Goal: Transaction & Acquisition: Purchase product/service

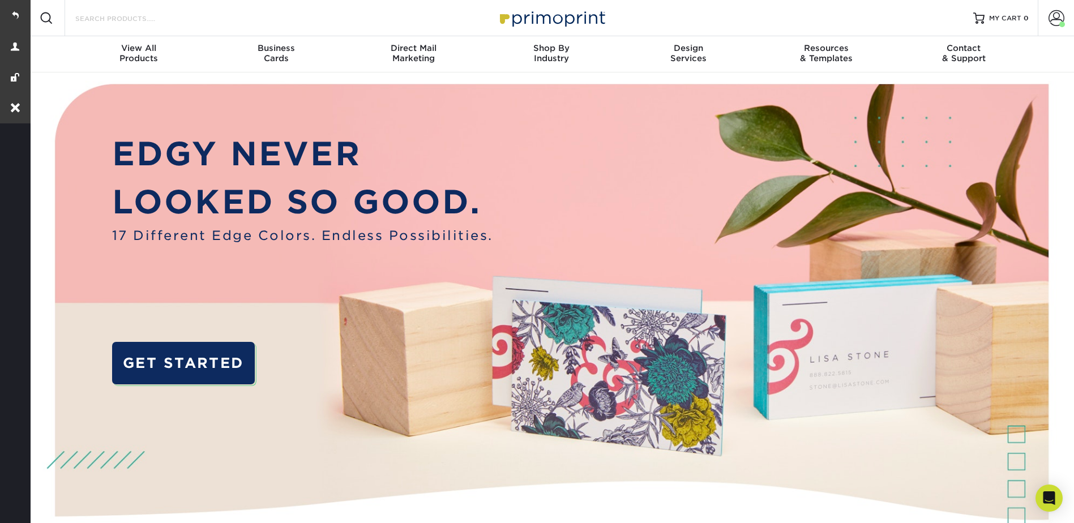
click at [126, 15] on input "Search Products" at bounding box center [129, 18] width 110 height 14
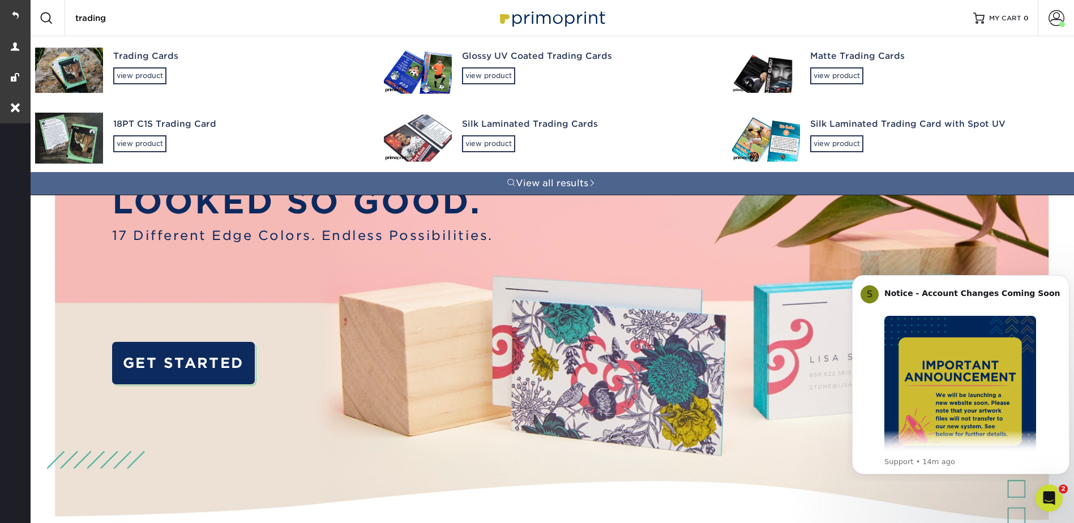
type input "trading"
click at [457, 69] on link "Glossy UV Coated Trading Cards view product" at bounding box center [551, 70] width 349 height 68
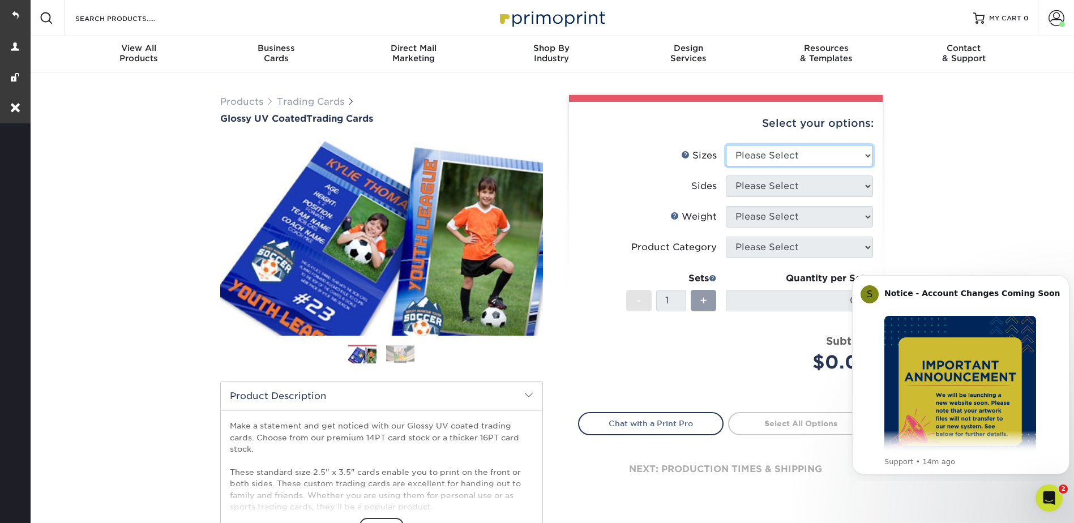
click at [755, 149] on select "Please Select 2.5" x 3.5"" at bounding box center [799, 156] width 147 height 22
select select "2.50x3.50"
click at [726, 145] on select "Please Select 2.5" x 3.5"" at bounding box center [799, 156] width 147 height 22
click at [748, 179] on select "Please Select Print Both Sides Print Front Only" at bounding box center [799, 186] width 147 height 22
select select "13abbda7-1d64-4f25-8bb2-c179b224825d"
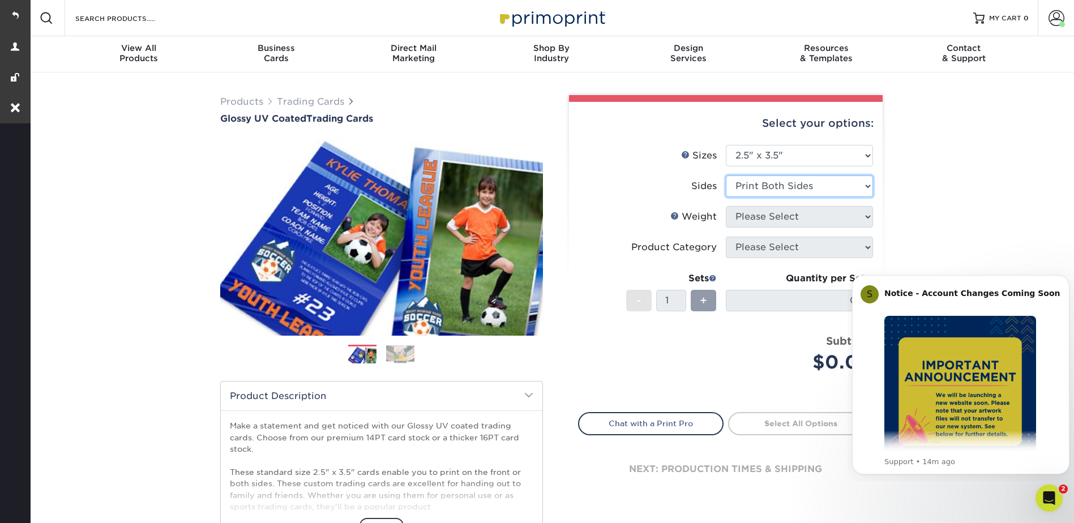
click at [726, 175] on select "Please Select Print Both Sides Print Front Only" at bounding box center [799, 186] width 147 height 22
drag, startPoint x: 745, startPoint y: 216, endPoint x: 758, endPoint y: 228, distance: 18.0
click at [745, 216] on select "Please Select 16PT 14PT 18PT C1S" at bounding box center [799, 217] width 147 height 22
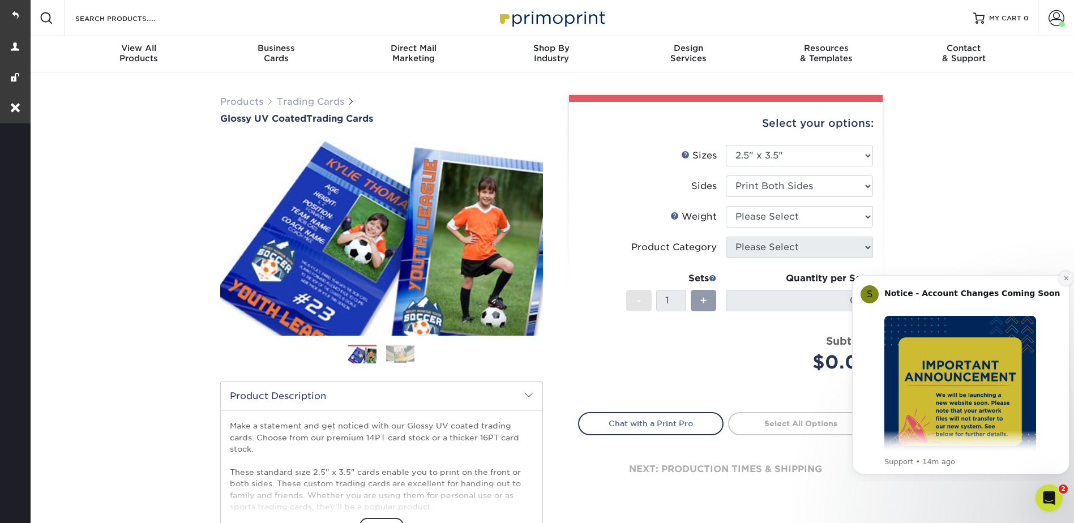
click at [1063, 277] on icon "Dismiss notification" at bounding box center [1066, 278] width 6 height 6
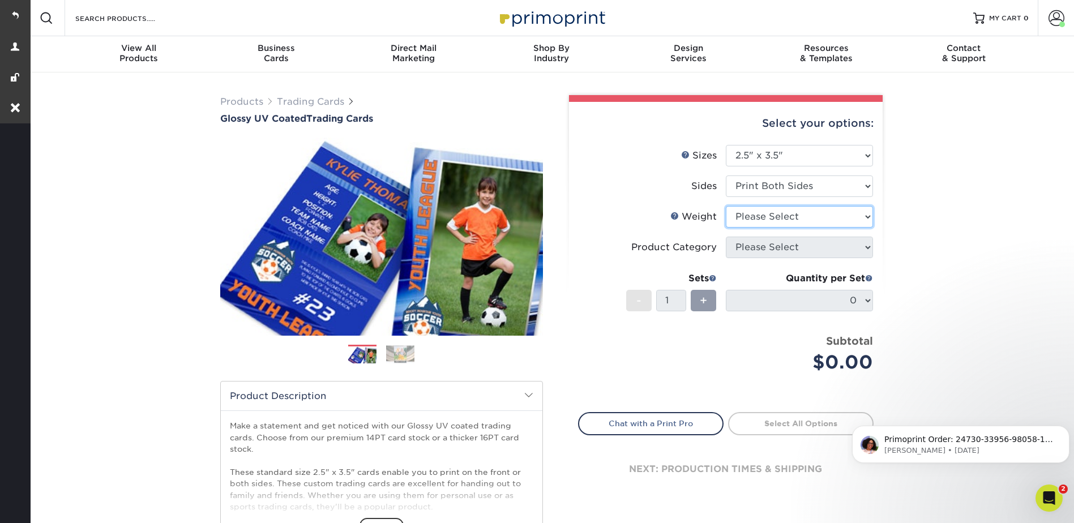
click at [748, 213] on select "Please Select 16PT 14PT 18PT C1S" at bounding box center [799, 217] width 147 height 22
select select "16PT"
click at [726, 206] on select "Please Select 16PT 14PT 18PT C1S" at bounding box center [799, 217] width 147 height 22
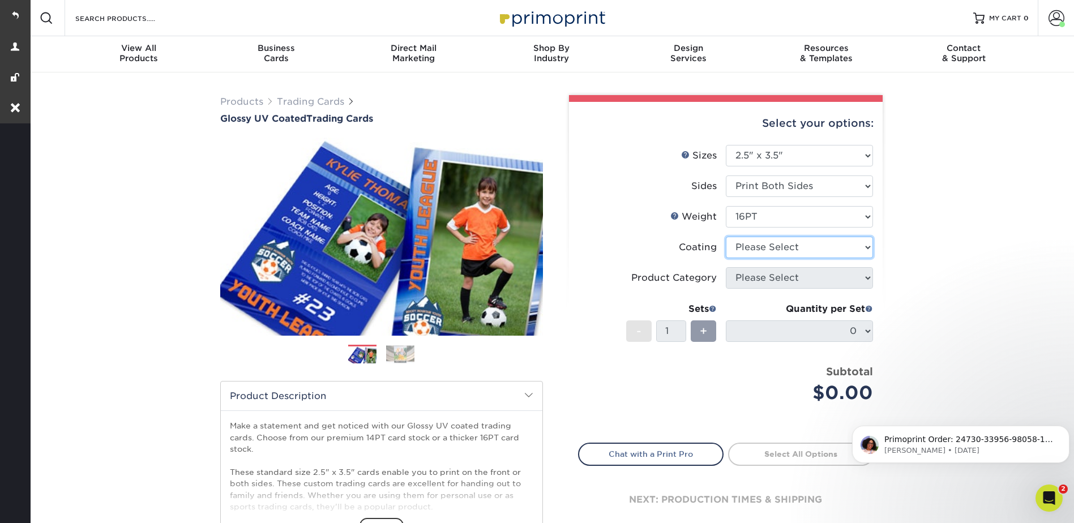
click at [747, 246] on select at bounding box center [799, 248] width 147 height 22
select select "1e8116af-acfc-44b1-83dc-8181aa338834"
click at [726, 237] on select at bounding box center [799, 248] width 147 height 22
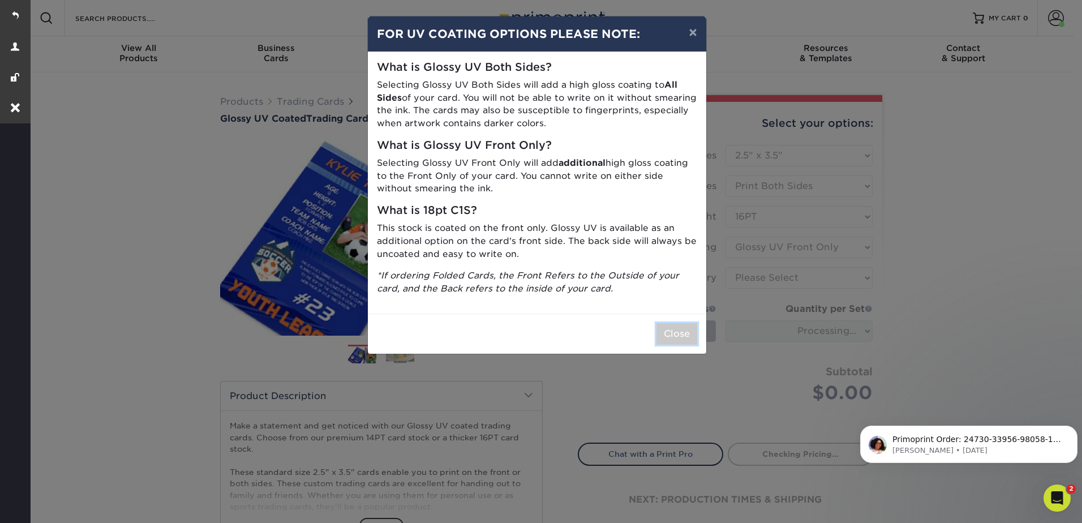
click at [684, 331] on button "Close" at bounding box center [677, 334] width 41 height 22
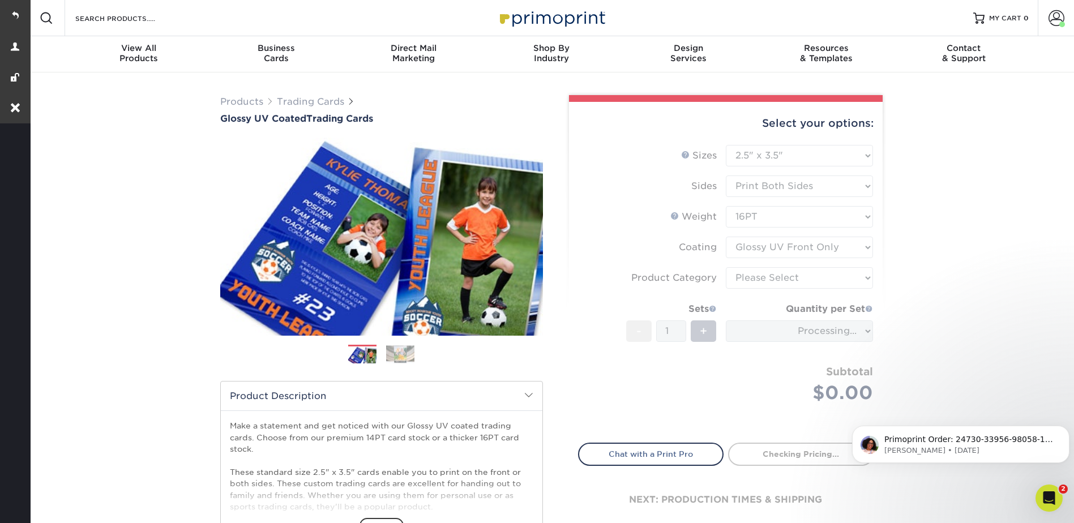
click at [764, 272] on form "Sizes Help Sizes Please Select 2.5" x 3.5" Sides Please Select 16PT - 1" at bounding box center [725, 287] width 295 height 285
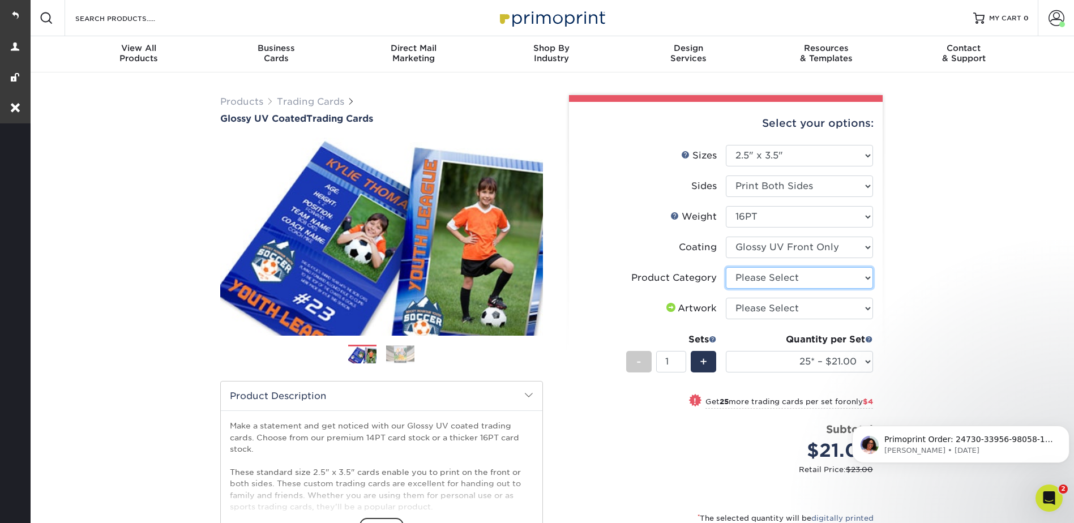
click at [765, 276] on select "Please Select Trading Cards" at bounding box center [799, 278] width 147 height 22
select select "c2f9bce9-36c2-409d-b101-c29d9d031e18"
click at [726, 267] on select "Please Select Trading Cards" at bounding box center [799, 278] width 147 height 22
click at [746, 306] on select "Please Select I will upload files I need a design - $100" at bounding box center [799, 309] width 147 height 22
select select "upload"
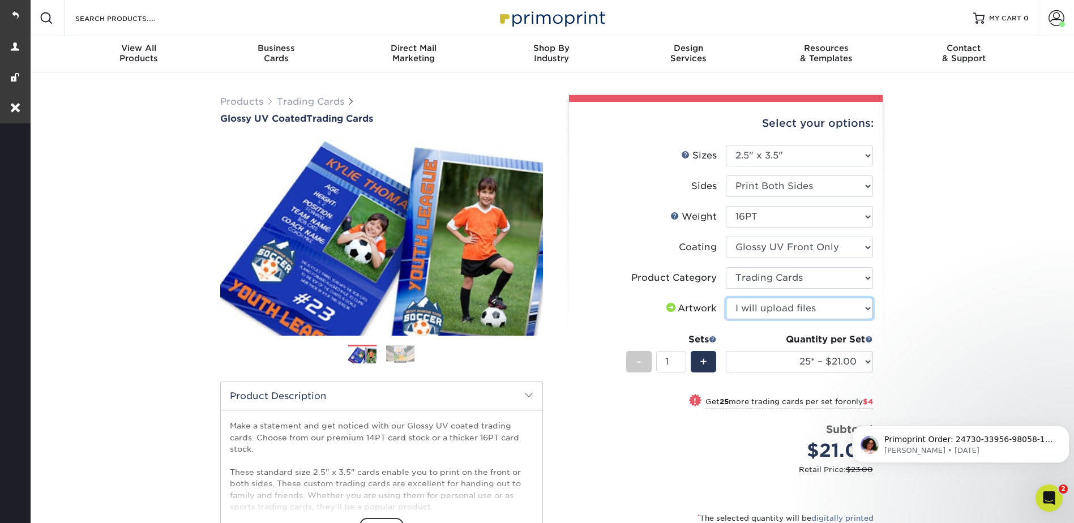
click at [726, 298] on select "Please Select I will upload files I need a design - $100" at bounding box center [799, 309] width 147 height 22
click at [749, 307] on select "Please Select I will upload files I need a design - $100" at bounding box center [799, 309] width 147 height 22
click at [746, 305] on select "Please Select I will upload files I need a design - $100" at bounding box center [799, 309] width 147 height 22
click at [764, 365] on select "25* – $21.00 50* – $25.00 75* – $31.00 100* – $34.00 250* – $44.00 500 – $53.00…" at bounding box center [799, 362] width 147 height 22
select select "50* – $25.00"
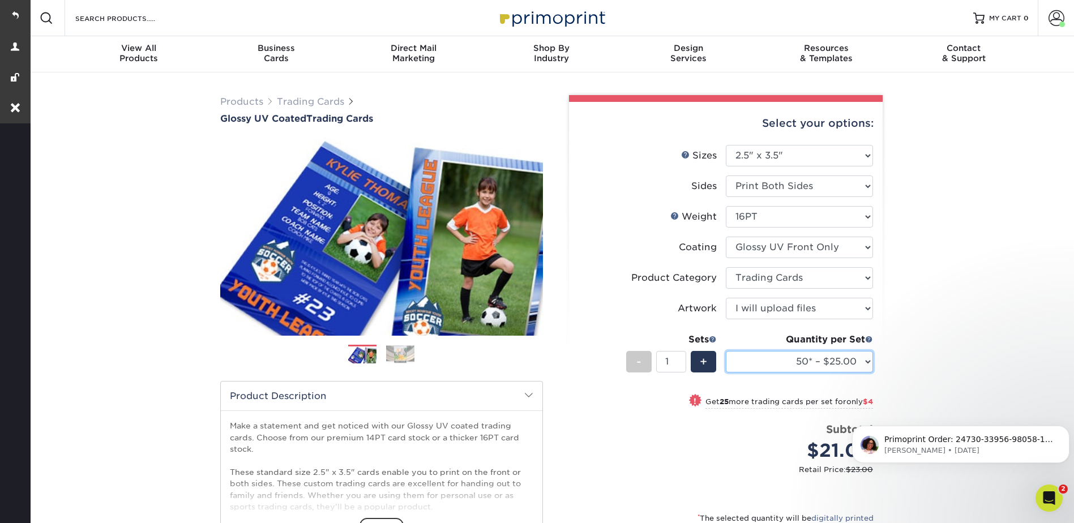
click at [726, 351] on select "25* – $21.00 50* – $25.00 75* – $31.00 100* – $34.00 250* – $44.00 500 – $53.00…" at bounding box center [799, 362] width 147 height 22
drag, startPoint x: 676, startPoint y: 357, endPoint x: 658, endPoint y: 357, distance: 17.5
click at [658, 357] on input "1" at bounding box center [671, 362] width 30 height 22
type input "30"
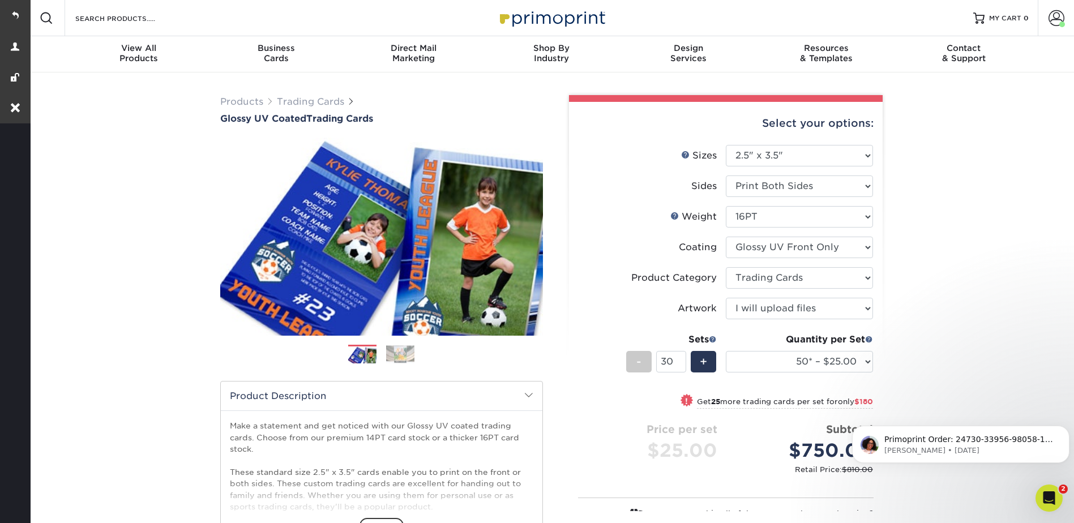
click at [1030, 259] on div "Products Trading Cards Glossy UV Coated Trading Cards Previous Next /" at bounding box center [551, 375] width 1046 height 606
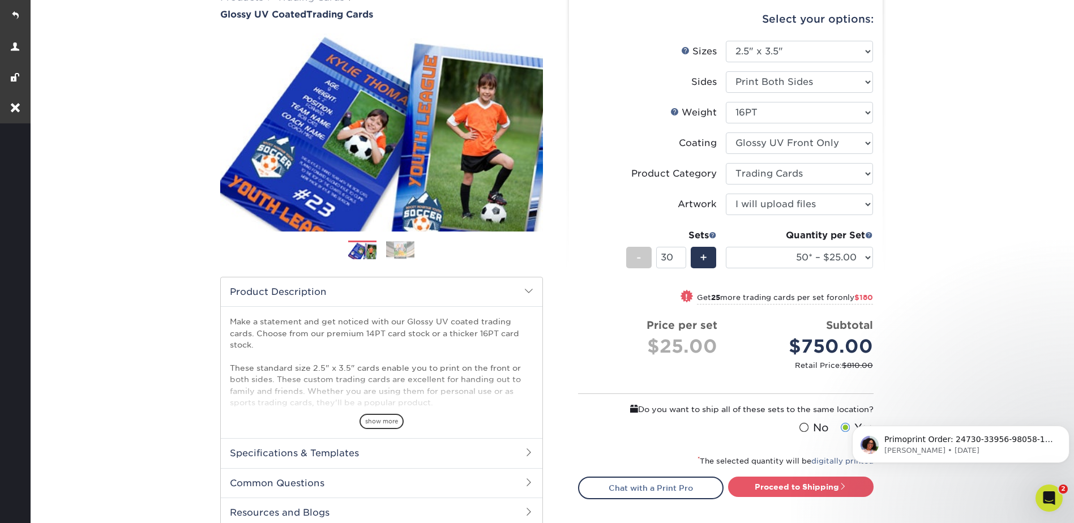
scroll to position [170, 0]
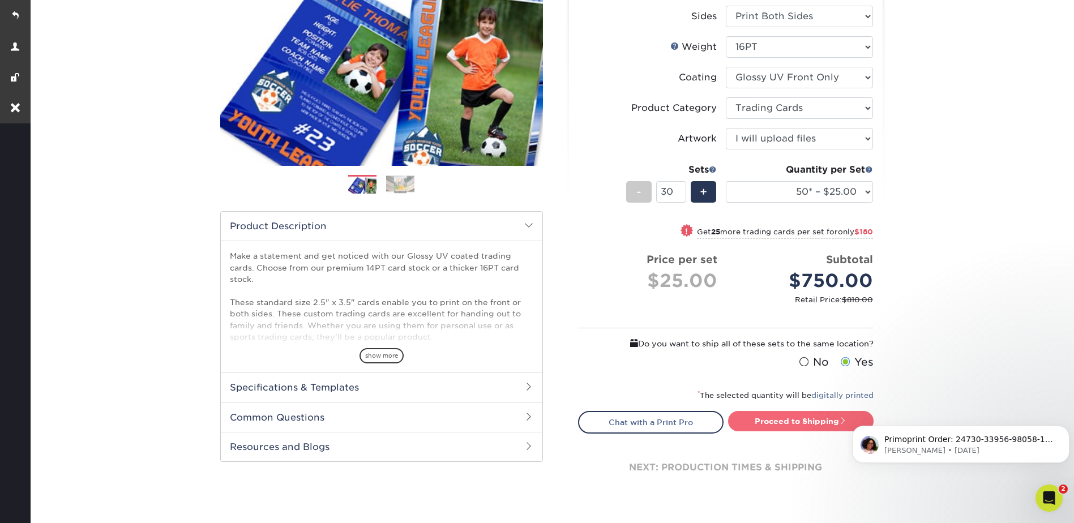
click at [788, 419] on link "Proceed to Shipping" at bounding box center [800, 421] width 145 height 20
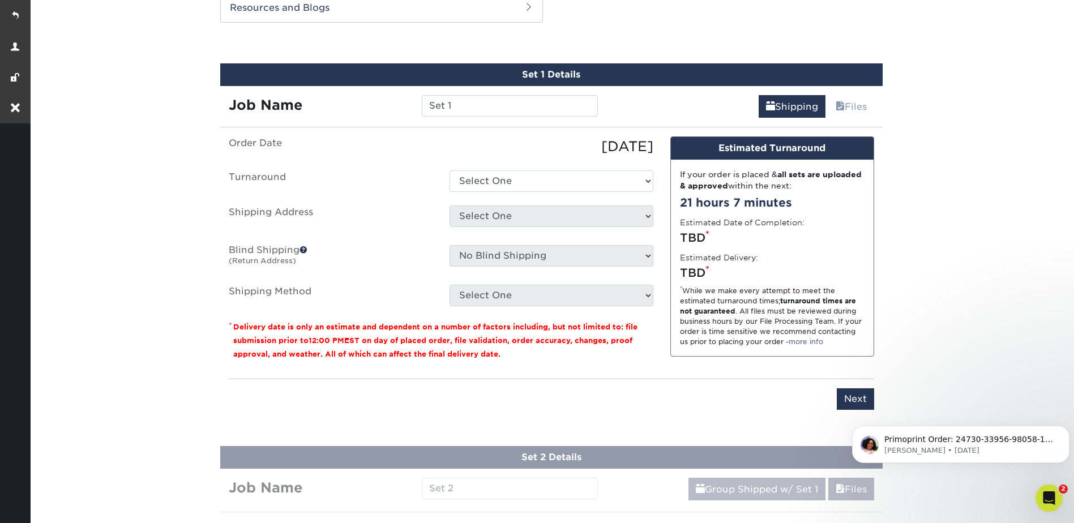
scroll to position [611, 0]
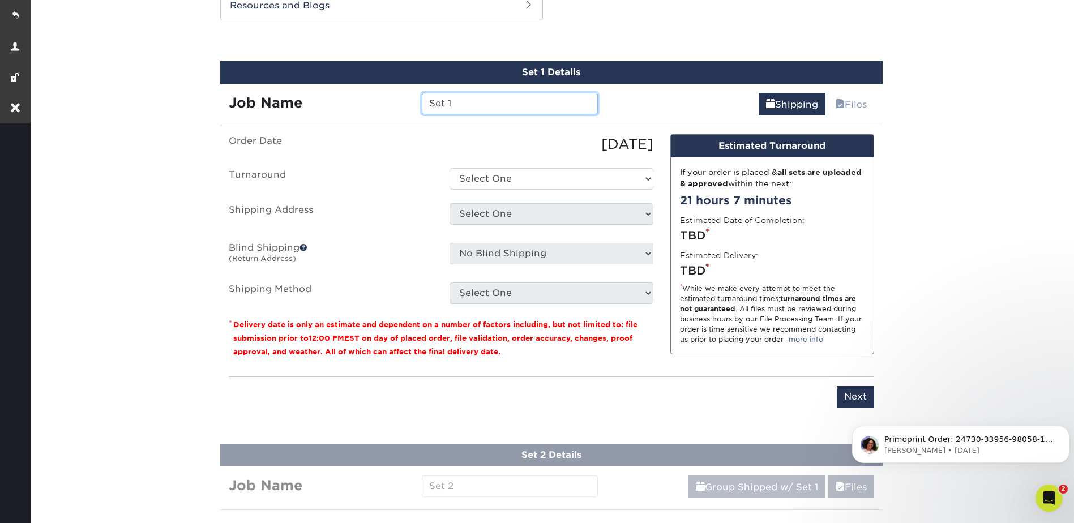
drag, startPoint x: 458, startPoint y: 101, endPoint x: 406, endPoint y: 97, distance: 51.7
click at [406, 97] on div "Job Name Set 1" at bounding box center [413, 104] width 387 height 22
type input "Baby Yoda"
click at [497, 168] on ul "Order Date 09/09/2025 Turnaround Select One 2-4 Business Days 2 Day Next Busine…" at bounding box center [441, 219] width 425 height 170
click at [496, 175] on select "Select One 2-4 Business Days 2 Day Next Business Day" at bounding box center [551, 179] width 204 height 22
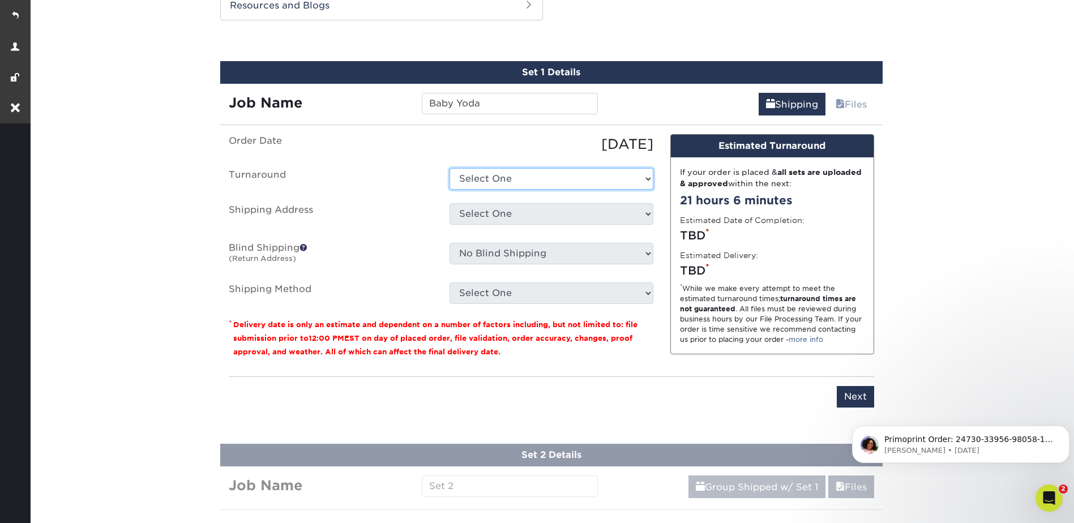
select select "395e5d29-805c-4e40-9b68-059cb5e374c2"
click at [449, 168] on select "Select One 2-4 Business Days 2 Day Next Business Day" at bounding box center [551, 179] width 204 height 22
click at [468, 213] on select "Select One Joe Ammann + Add New Address" at bounding box center [551, 214] width 204 height 22
select select "272241"
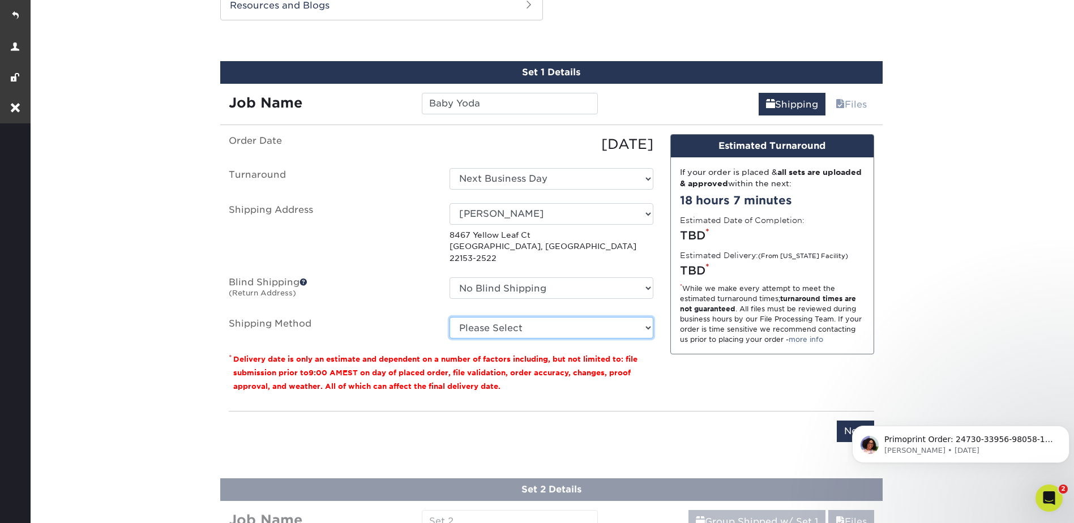
click at [486, 318] on select "Please Select Ground Shipping (+$28.91) 3 Day Shipping Service (+$43.99) 2 Day …" at bounding box center [551, 328] width 204 height 22
select select "03"
click at [449, 317] on select "Please Select Ground Shipping (+$28.91) 3 Day Shipping Service (+$43.99) 2 Day …" at bounding box center [551, 328] width 204 height 22
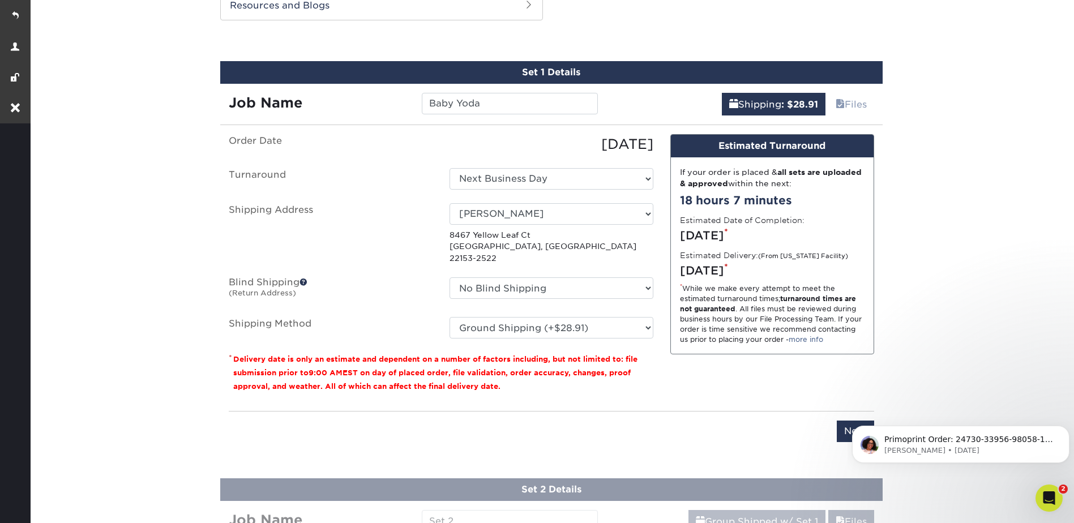
click at [847, 414] on html "Primoprint Order: 24730-33956-98058-16 Good morning Joe, Our Quality Assurance …" at bounding box center [960, 441] width 226 height 79
click at [852, 421] on input "Next" at bounding box center [855, 432] width 37 height 22
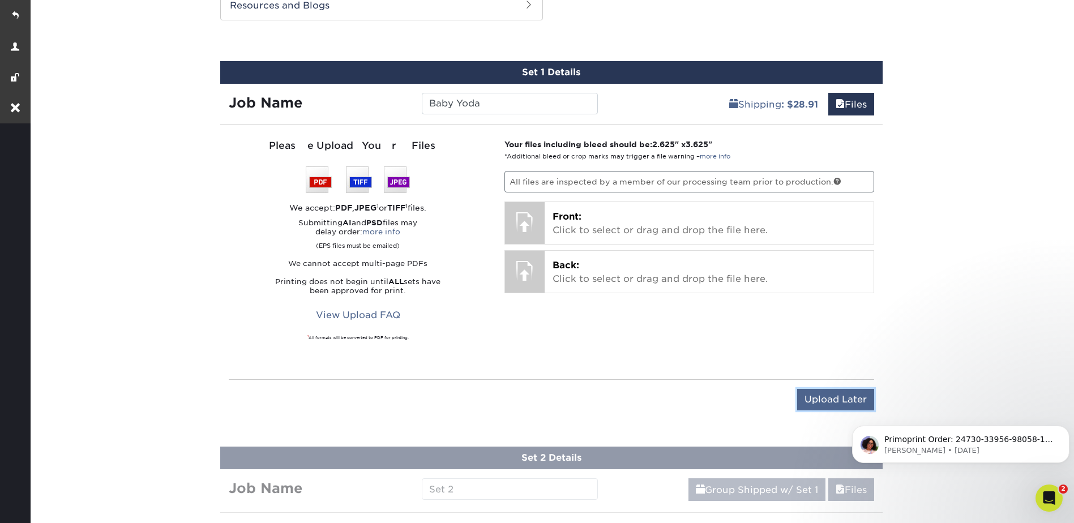
click at [830, 396] on input "Upload Later" at bounding box center [835, 400] width 77 height 22
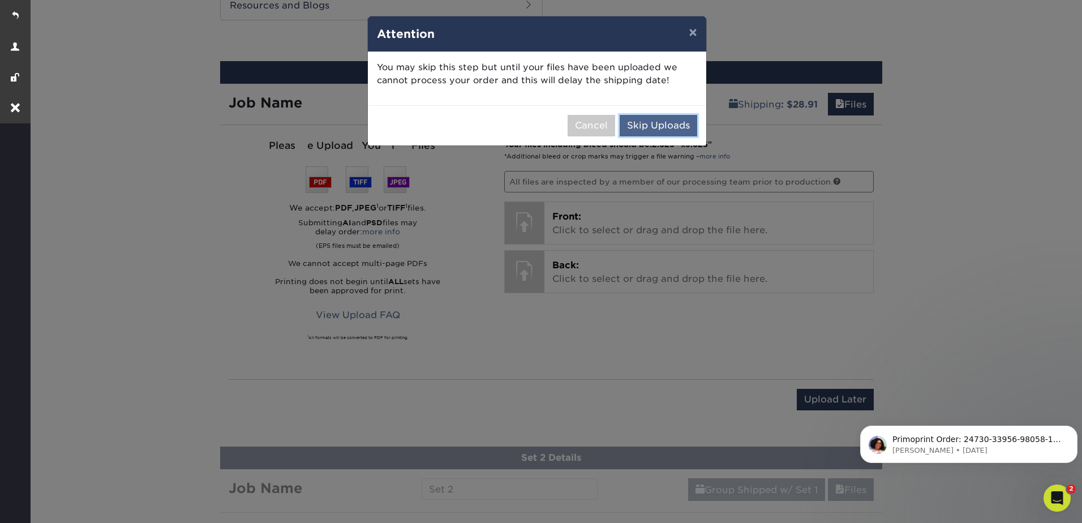
click at [662, 122] on button "Skip Uploads" at bounding box center [659, 126] width 78 height 22
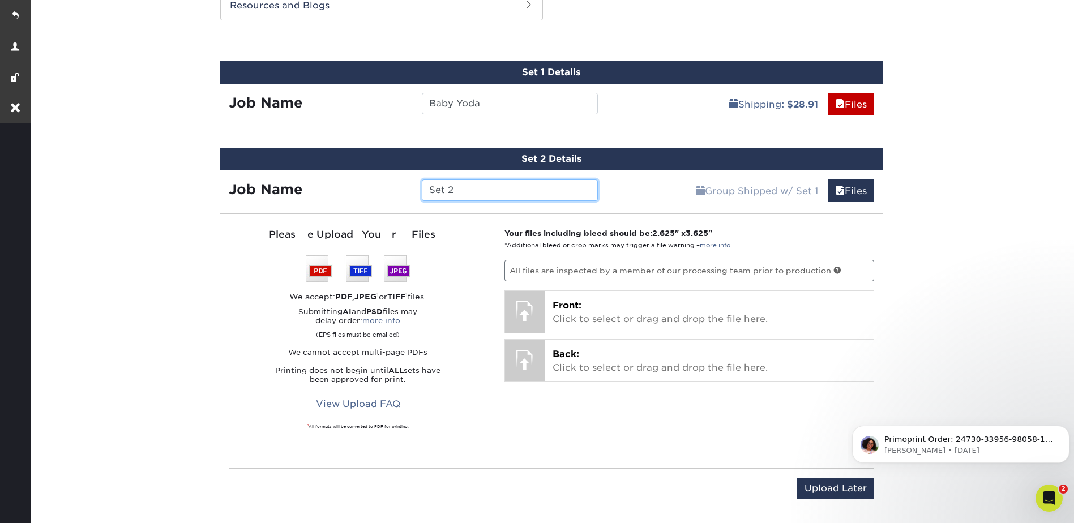
drag, startPoint x: 436, startPoint y: 189, endPoint x: 427, endPoint y: 189, distance: 9.6
click at [427, 189] on input "Set 2" at bounding box center [510, 190] width 176 height 22
type input "Beaker"
click at [828, 479] on input "Upload Later" at bounding box center [835, 489] width 77 height 22
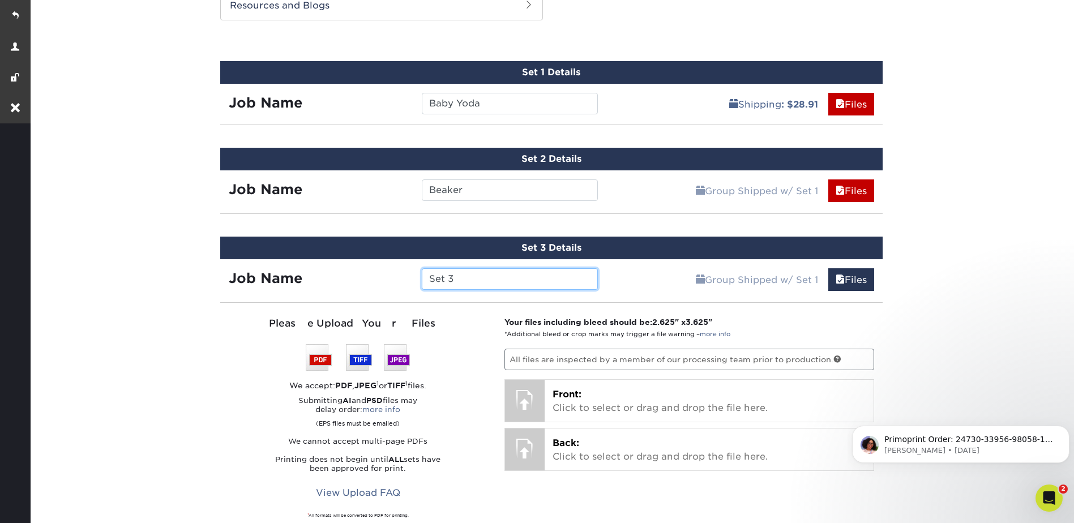
drag, startPoint x: 457, startPoint y: 280, endPoint x: 413, endPoint y: 280, distance: 43.6
click at [413, 280] on div "Set 3" at bounding box center [509, 279] width 193 height 22
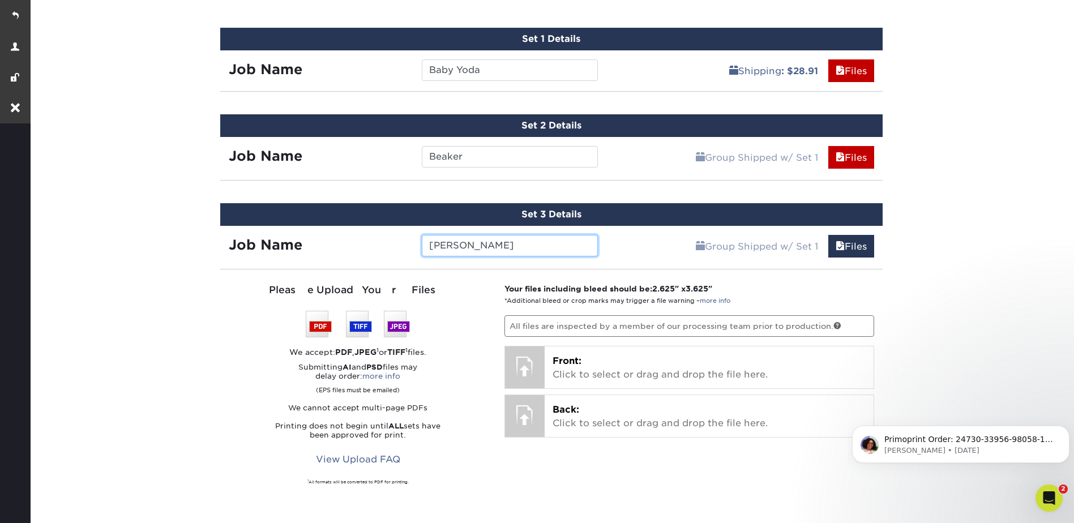
scroll to position [838, 0]
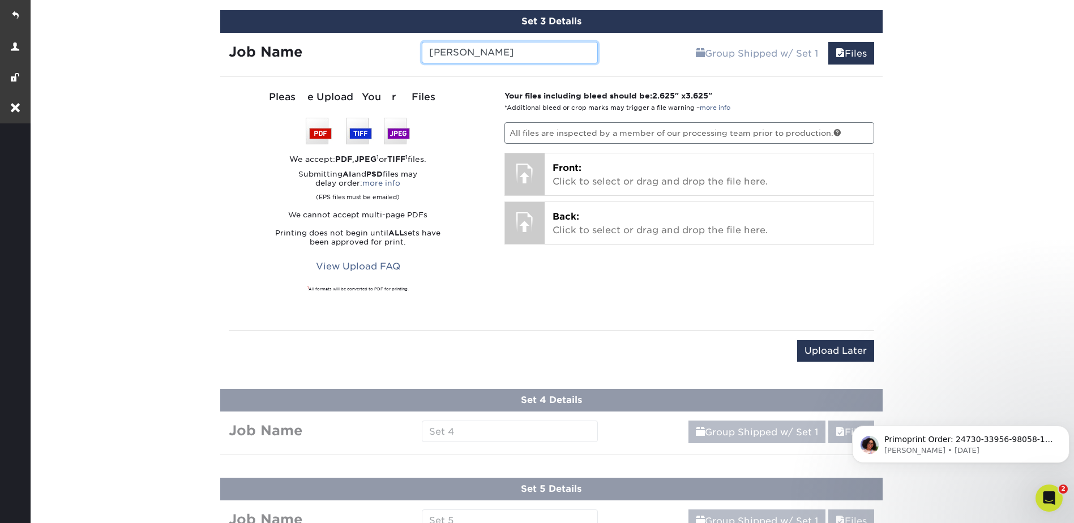
type input "[PERSON_NAME]"
click at [823, 339] on div "Upload Later Save & Continue Continue" at bounding box center [551, 353] width 645 height 45
click at [812, 350] on input "Upload Later" at bounding box center [835, 351] width 77 height 22
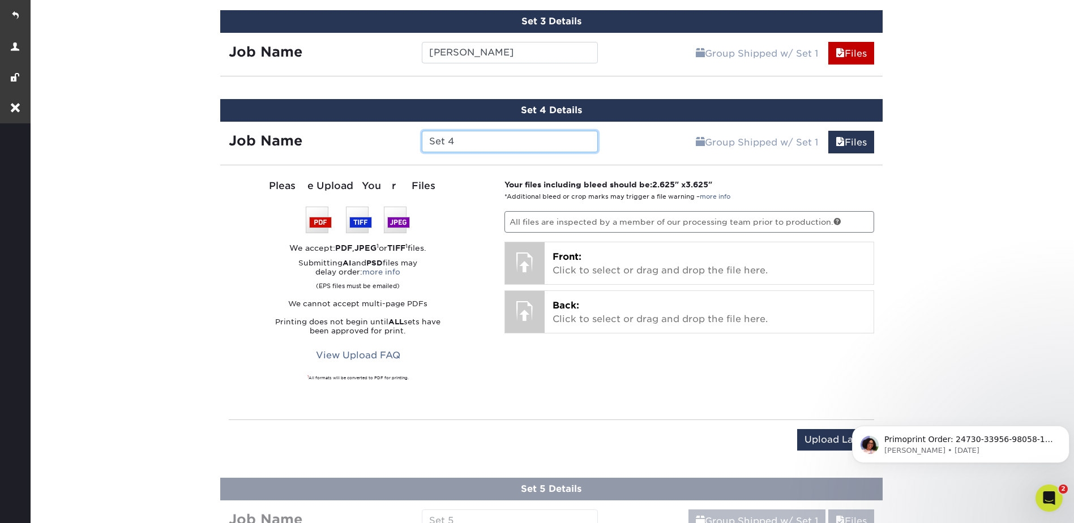
drag, startPoint x: 460, startPoint y: 141, endPoint x: 413, endPoint y: 140, distance: 47.6
click at [412, 141] on div "Job Name Set 4" at bounding box center [413, 142] width 387 height 22
type input "Koa"
drag, startPoint x: 816, startPoint y: 432, endPoint x: 802, endPoint y: 437, distance: 15.0
click at [815, 433] on input "Upload Later" at bounding box center [835, 440] width 77 height 22
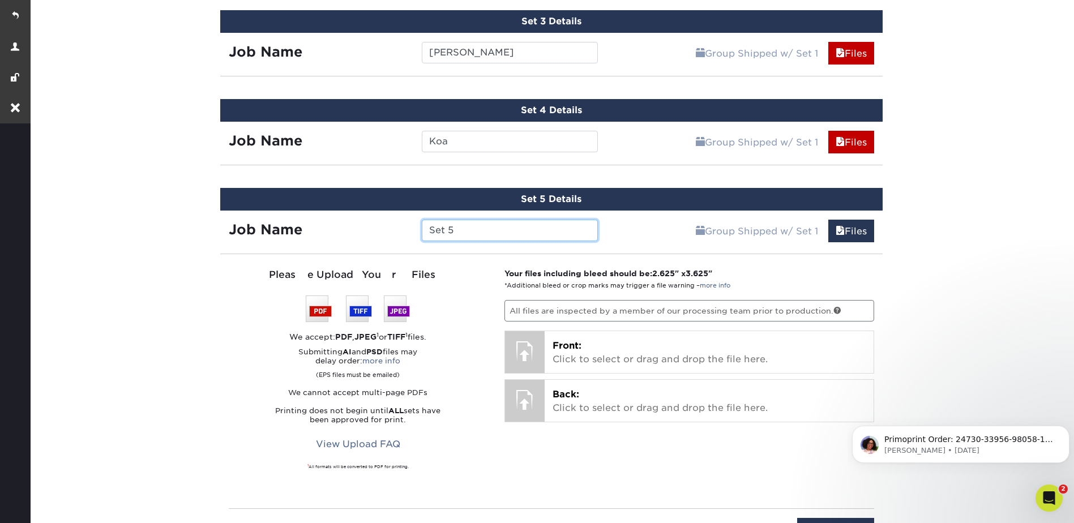
drag, startPoint x: 460, startPoint y: 230, endPoint x: 391, endPoint y: 228, distance: 68.5
click at [391, 228] on div "Job Name Set 5" at bounding box center [413, 231] width 387 height 22
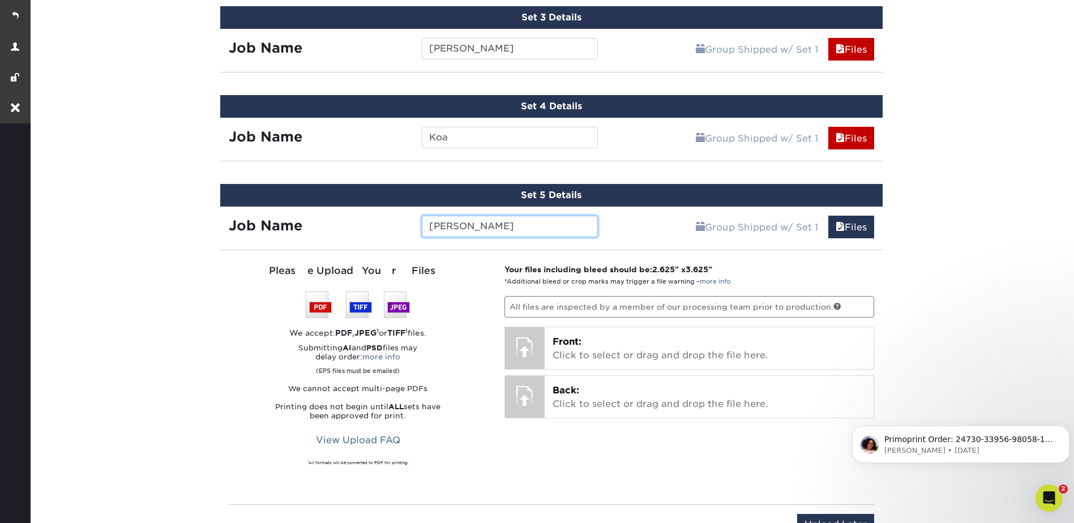
scroll to position [1064, 0]
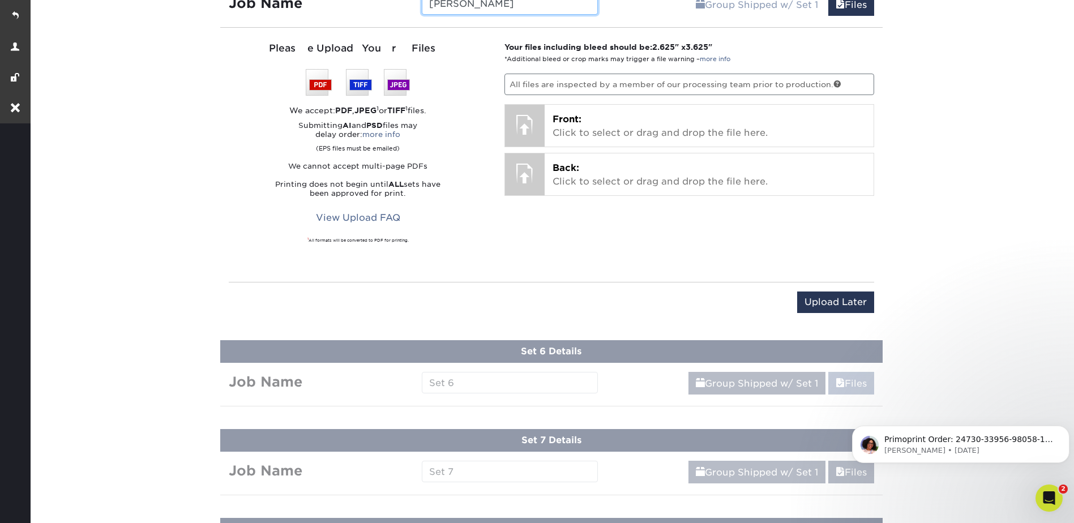
type input "[PERSON_NAME]"
click at [842, 303] on input "Upload Later" at bounding box center [835, 303] width 77 height 22
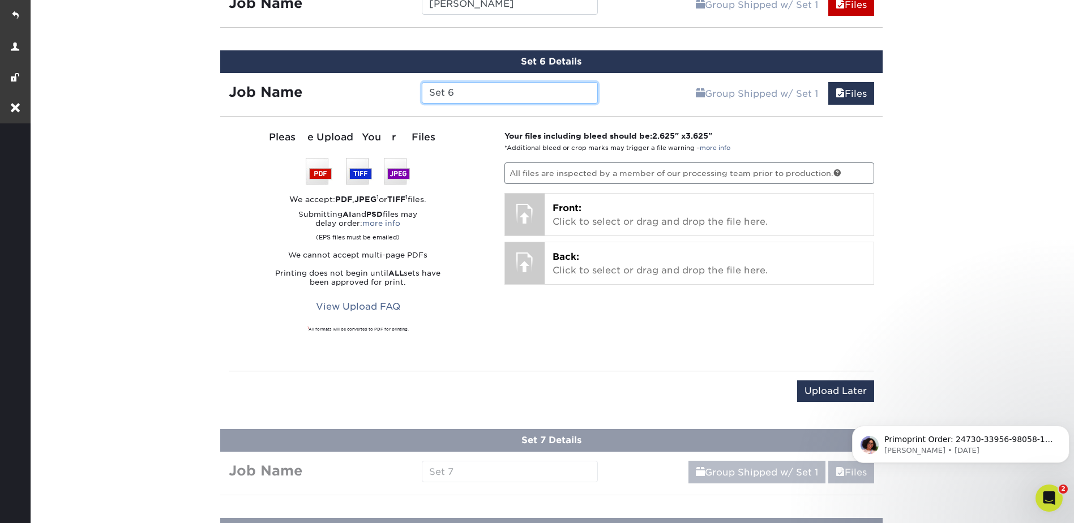
drag, startPoint x: 459, startPoint y: 89, endPoint x: 418, endPoint y: 89, distance: 40.8
click at [419, 89] on div "Set 6" at bounding box center [509, 93] width 193 height 22
type input "Max"
click at [841, 384] on input "Upload Later" at bounding box center [835, 391] width 77 height 22
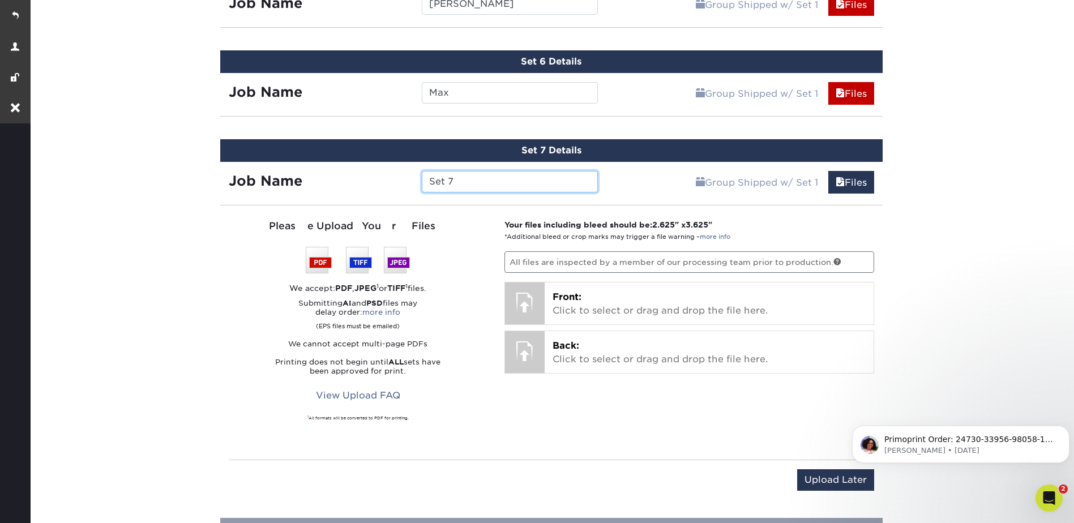
drag, startPoint x: 456, startPoint y: 182, endPoint x: 403, endPoint y: 178, distance: 52.8
click at [403, 178] on div "Job Name Set 7" at bounding box center [413, 182] width 387 height 22
type input "[PERSON_NAME]"
click at [836, 474] on input "Upload Later" at bounding box center [835, 480] width 77 height 22
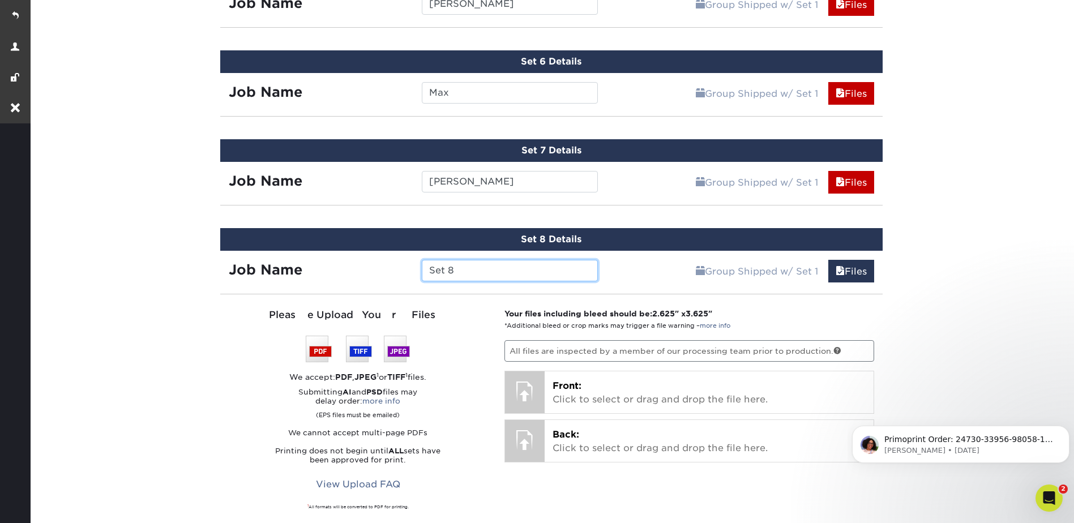
drag, startPoint x: 453, startPoint y: 271, endPoint x: 408, endPoint y: 272, distance: 45.3
click at [408, 272] on div "Job Name Set 8" at bounding box center [413, 271] width 387 height 22
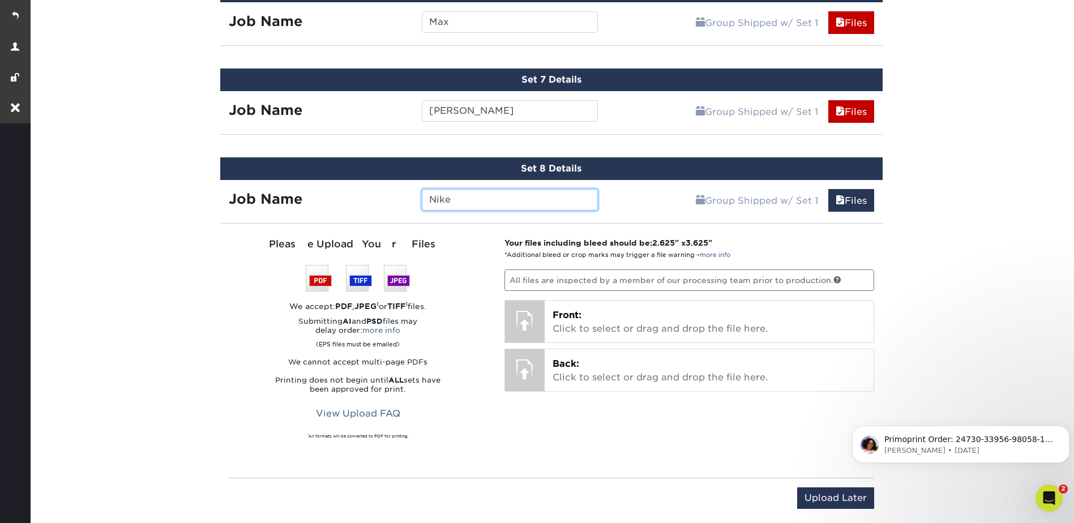
scroll to position [1234, 0]
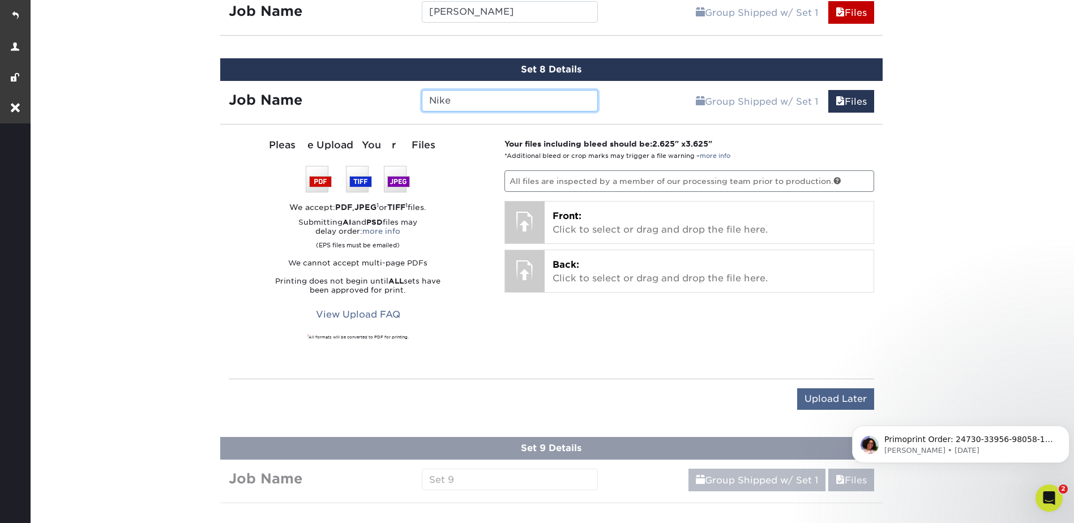
type input "Nike"
click at [819, 400] on input "Upload Later" at bounding box center [835, 399] width 77 height 22
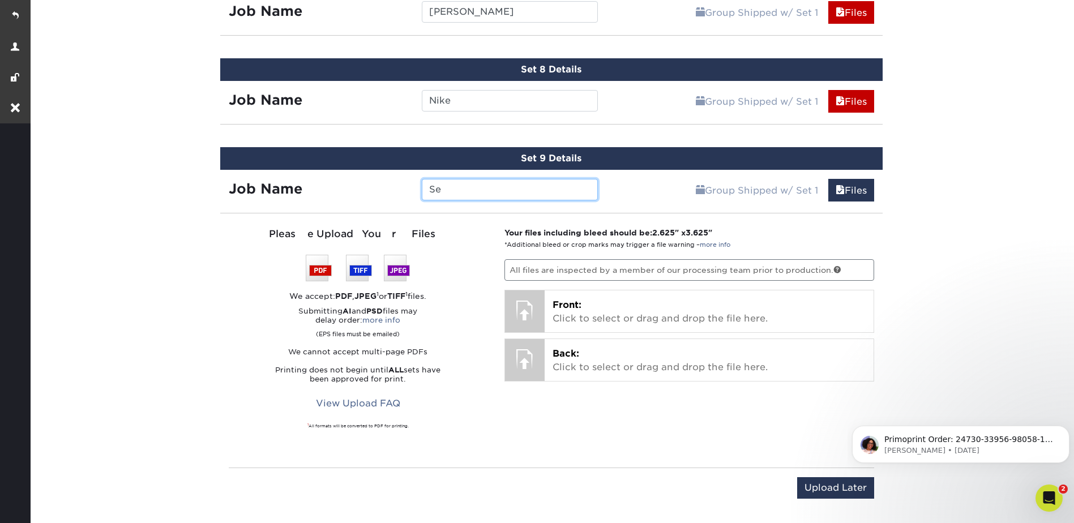
type input "S"
type input "Noomi"
click at [846, 489] on input "Upload Later" at bounding box center [835, 488] width 77 height 22
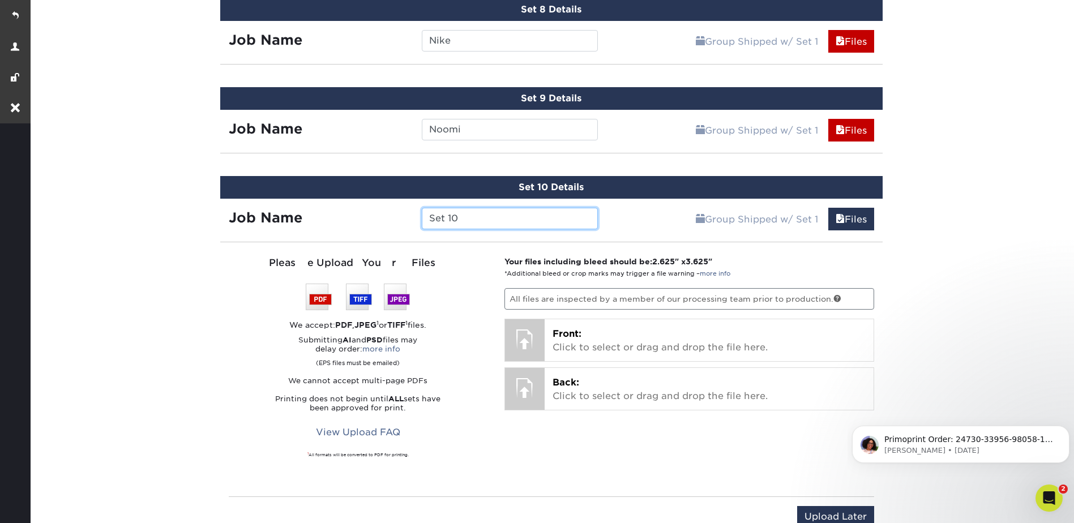
scroll to position [1347, 0]
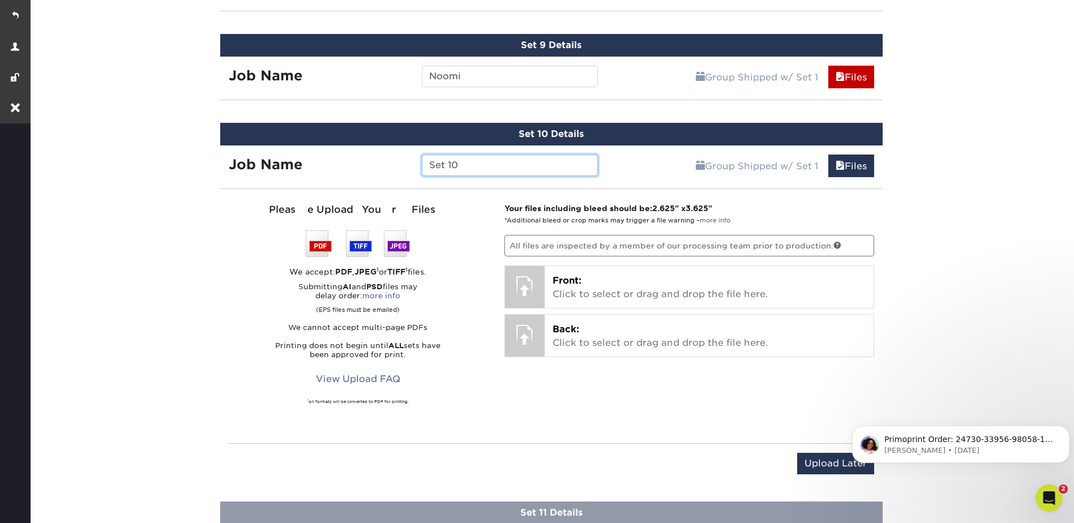
drag, startPoint x: 464, startPoint y: 165, endPoint x: 426, endPoint y: 162, distance: 38.1
click at [426, 162] on input "Set 10" at bounding box center [510, 166] width 176 height 22
type input "[PERSON_NAME]"
click at [832, 470] on input "Upload Later" at bounding box center [835, 464] width 77 height 22
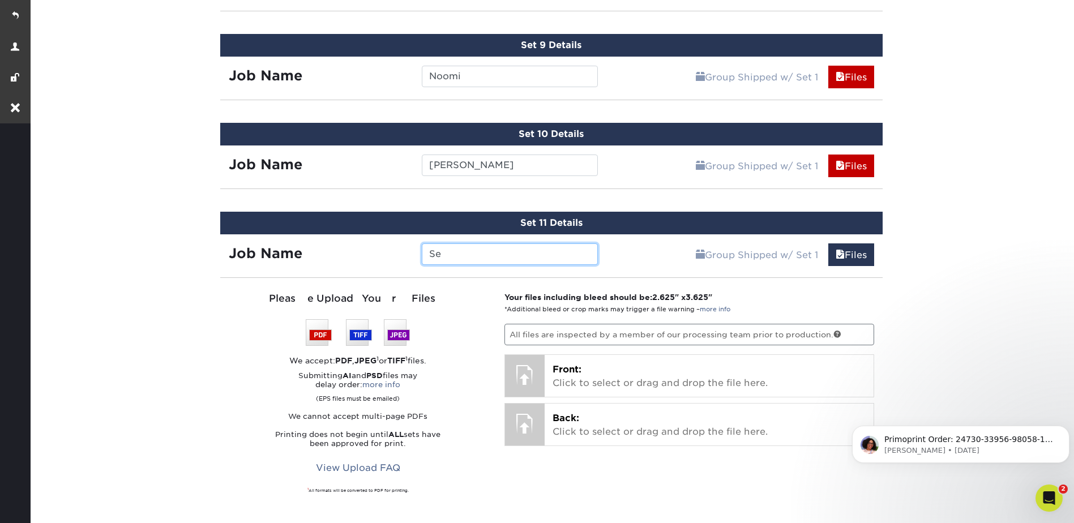
type input "S"
type input "[PERSON_NAME]"
click at [928, 207] on div "Products Trading Cards Glossy UV Coated Trading Cards Previous Next /" at bounding box center [551, 497] width 1046 height 3545
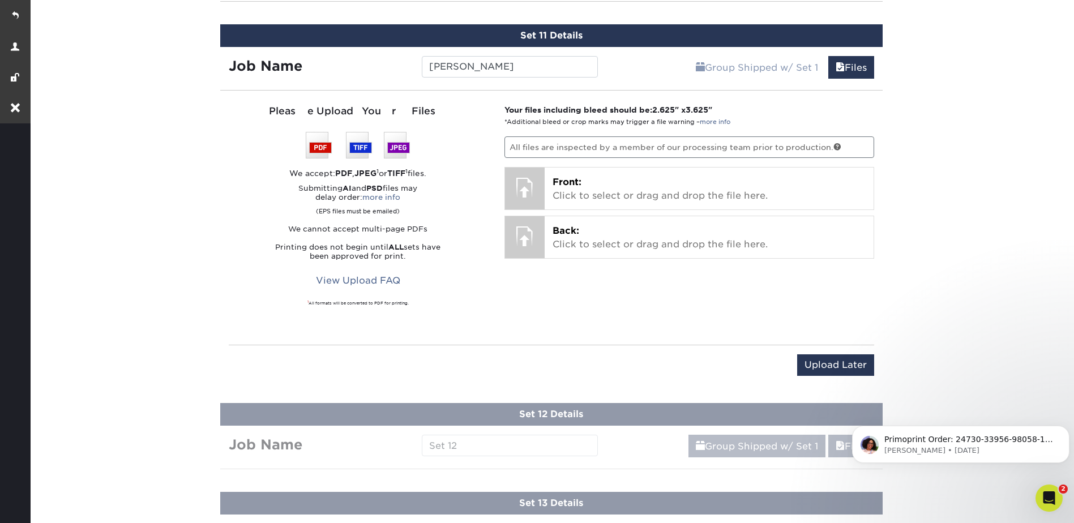
scroll to position [1687, 0]
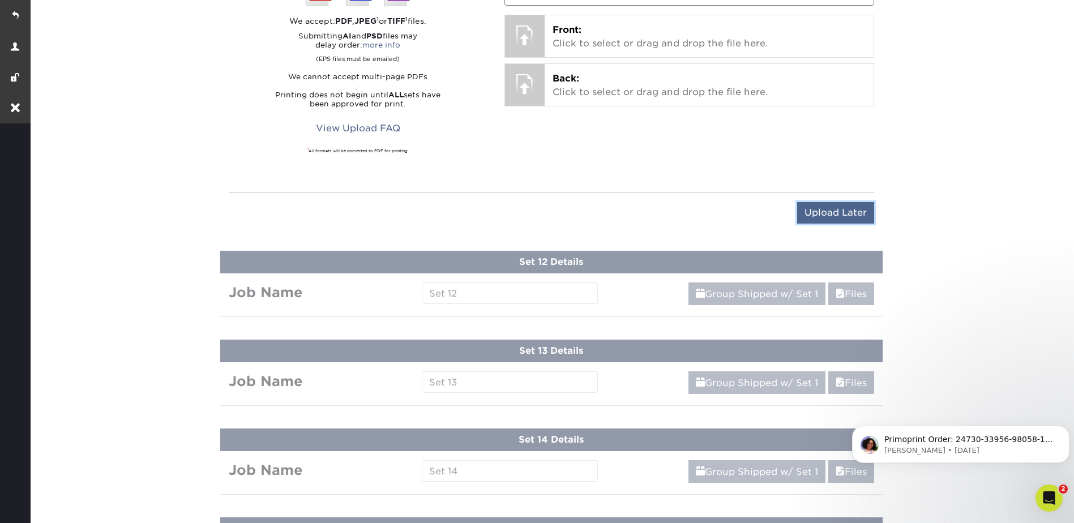
click at [834, 212] on input "Upload Later" at bounding box center [835, 213] width 77 height 22
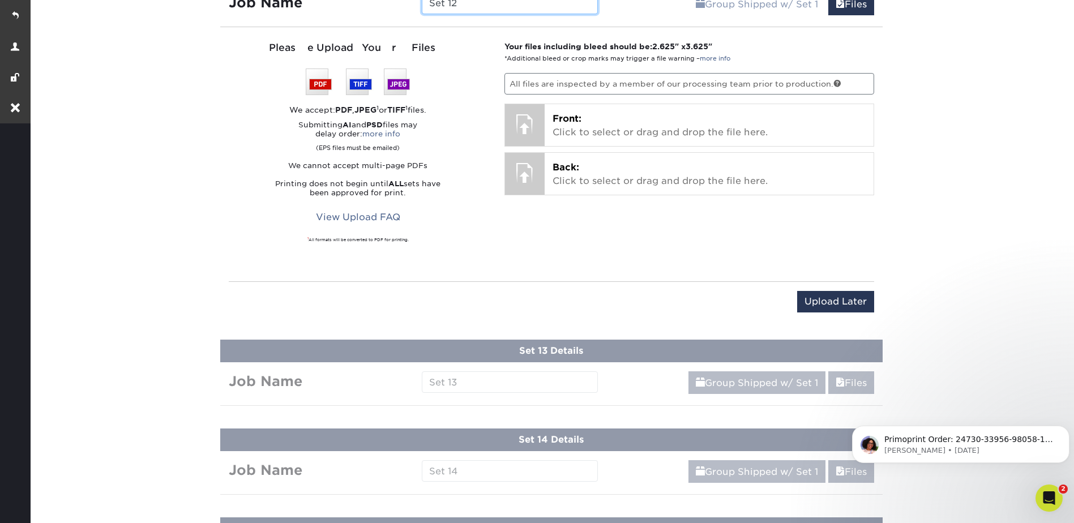
scroll to position [1680, 0]
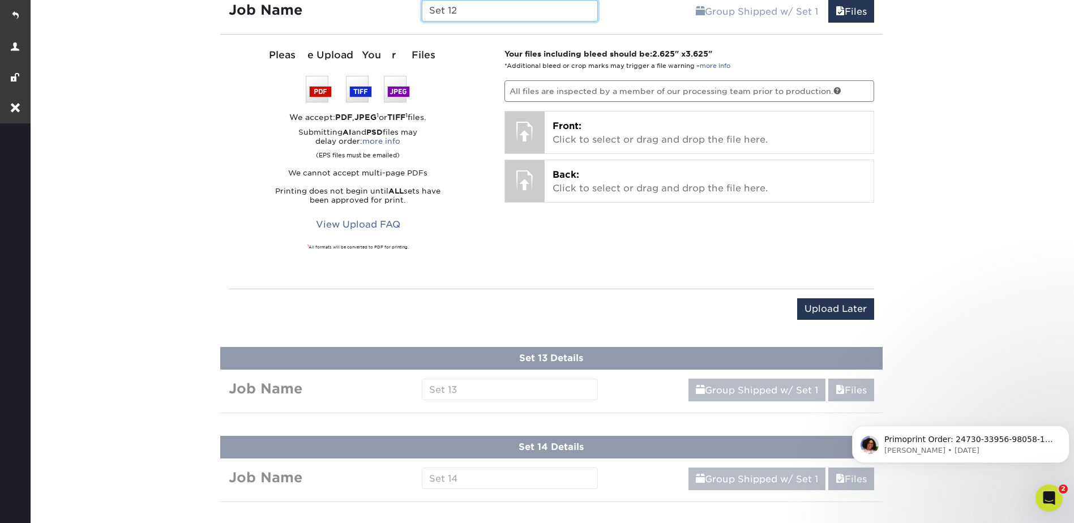
drag, startPoint x: 452, startPoint y: 14, endPoint x: 409, endPoint y: 15, distance: 43.0
click at [410, 15] on div "Job Name Set 12" at bounding box center [413, 11] width 387 height 22
type input "[PERSON_NAME]"
click at [823, 313] on input "Upload Later" at bounding box center [835, 309] width 77 height 22
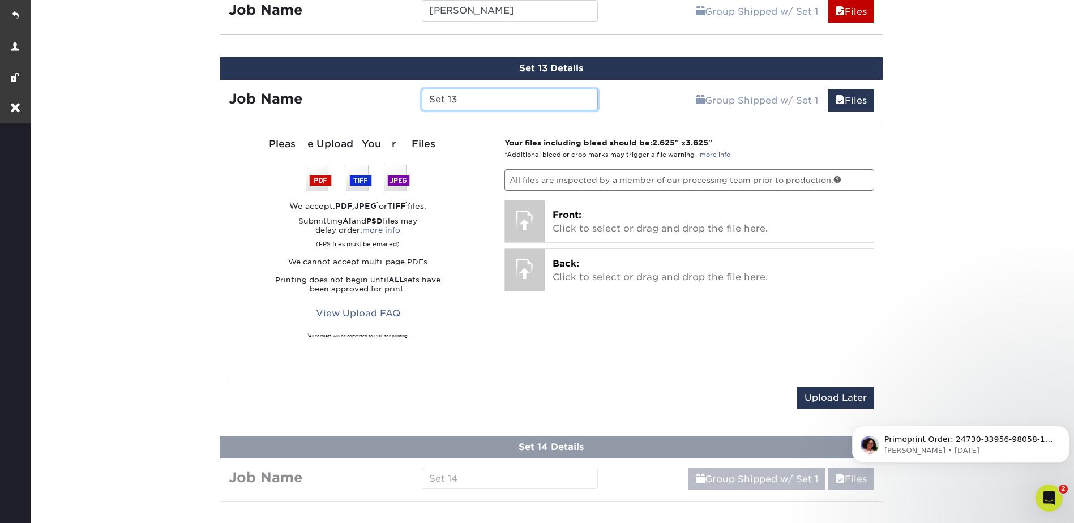
drag, startPoint x: 459, startPoint y: 97, endPoint x: 419, endPoint y: 97, distance: 39.6
click at [419, 97] on div "Set 13" at bounding box center [509, 100] width 193 height 22
type input "[PERSON_NAME]"
click at [843, 394] on input "Upload Later" at bounding box center [835, 398] width 77 height 22
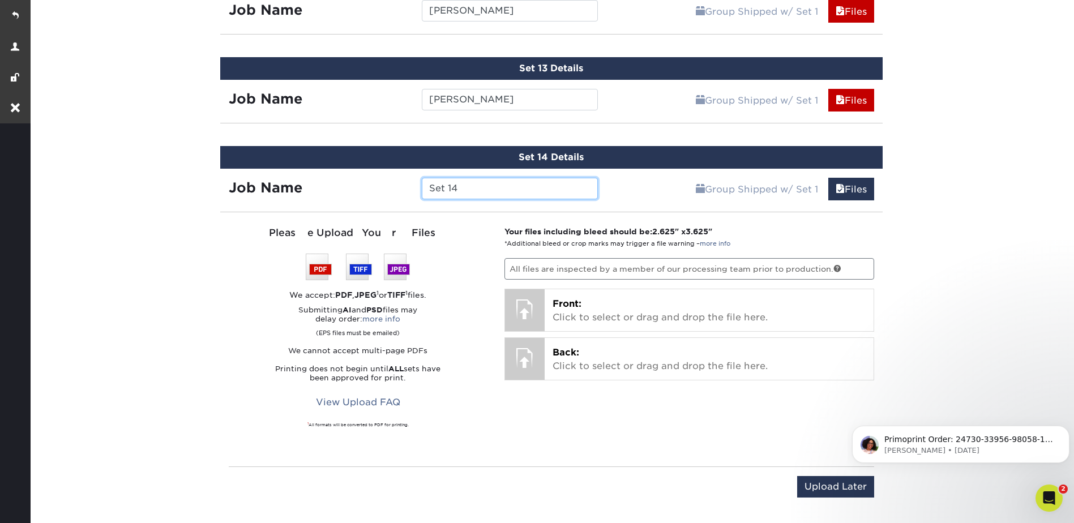
drag, startPoint x: 477, startPoint y: 182, endPoint x: 406, endPoint y: 184, distance: 71.3
click at [406, 184] on div "Job Name Set 14" at bounding box center [413, 189] width 387 height 22
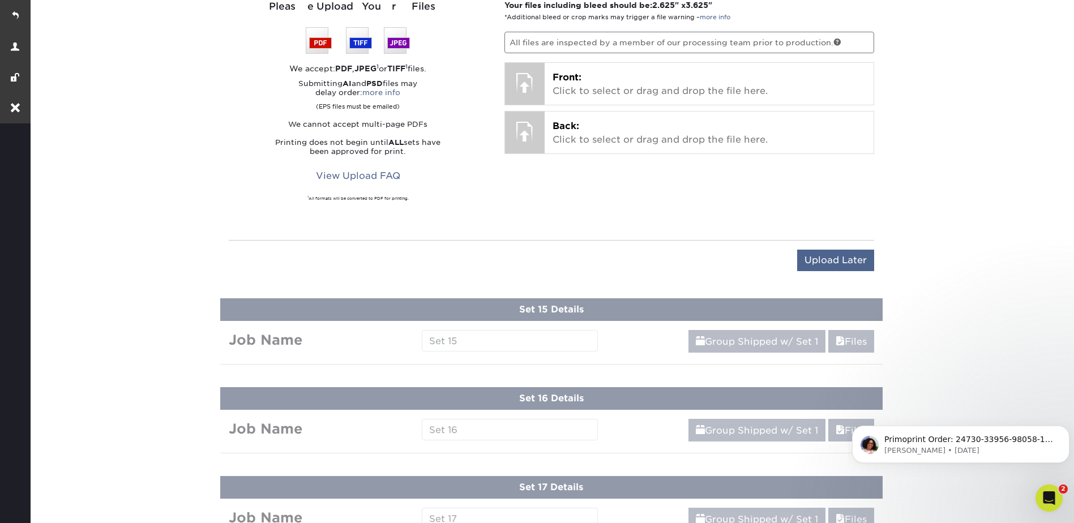
type input "[PERSON_NAME]"
click at [857, 264] on input "Upload Later" at bounding box center [835, 261] width 77 height 22
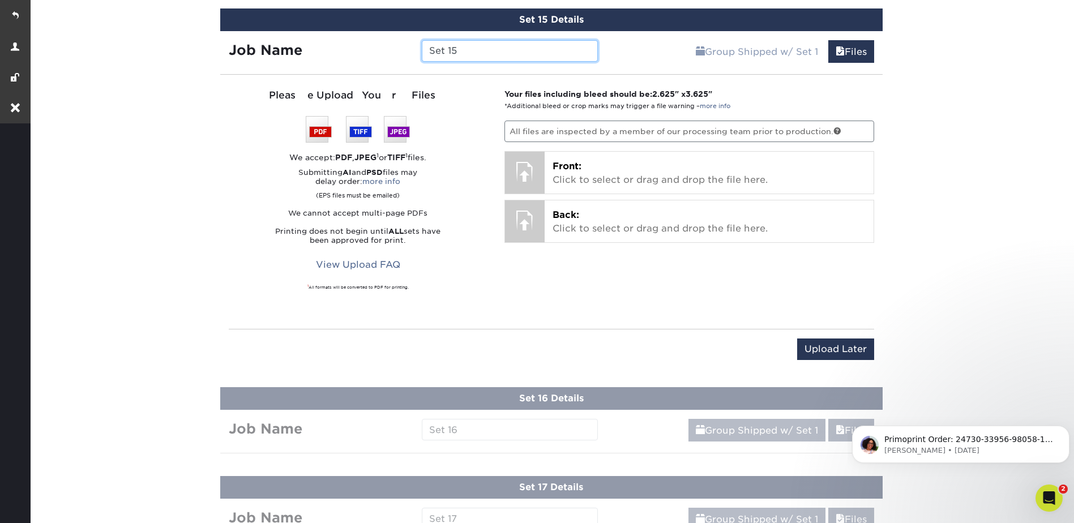
scroll to position [1904, 0]
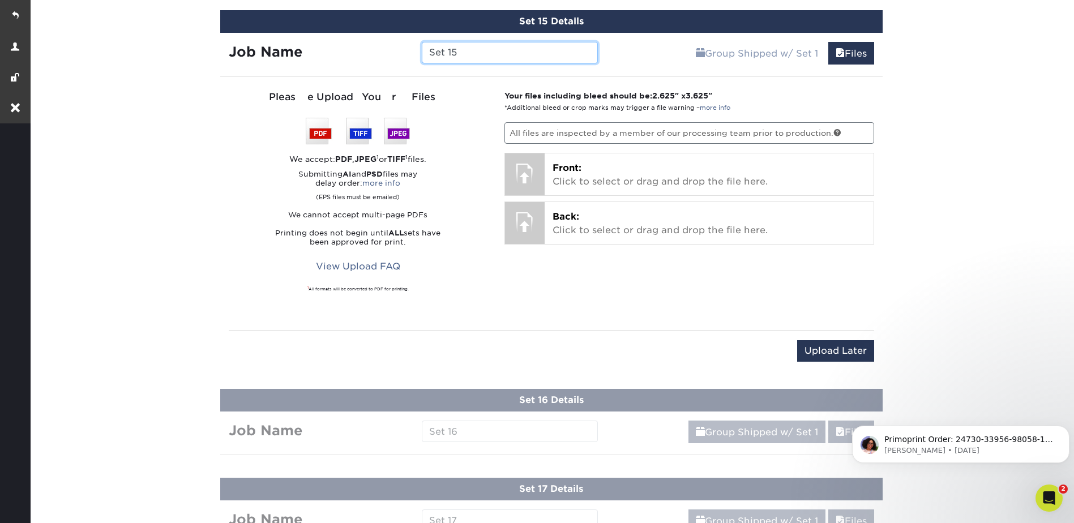
drag, startPoint x: 459, startPoint y: 57, endPoint x: 428, endPoint y: 56, distance: 30.6
click at [428, 56] on input "Set 15" at bounding box center [510, 53] width 176 height 22
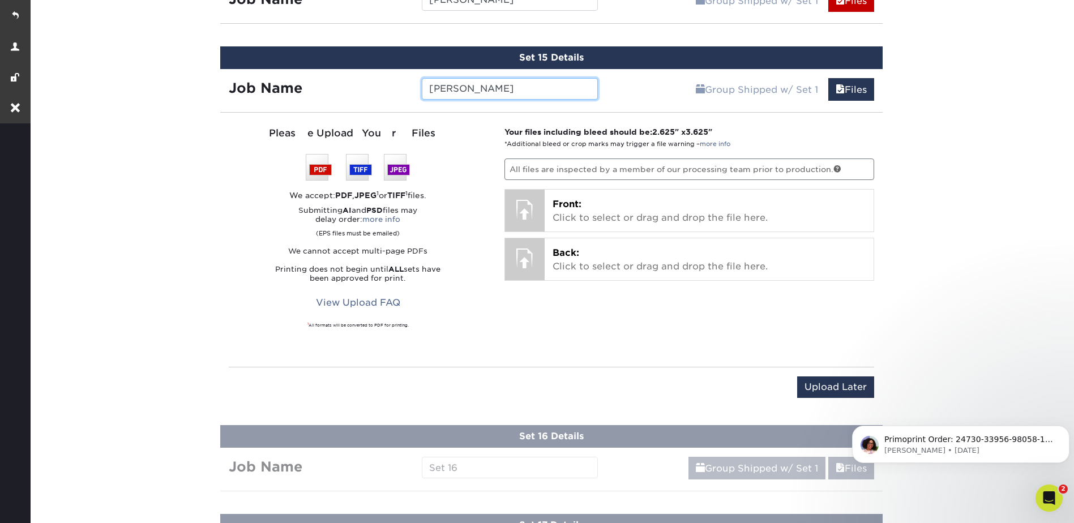
scroll to position [1848, 0]
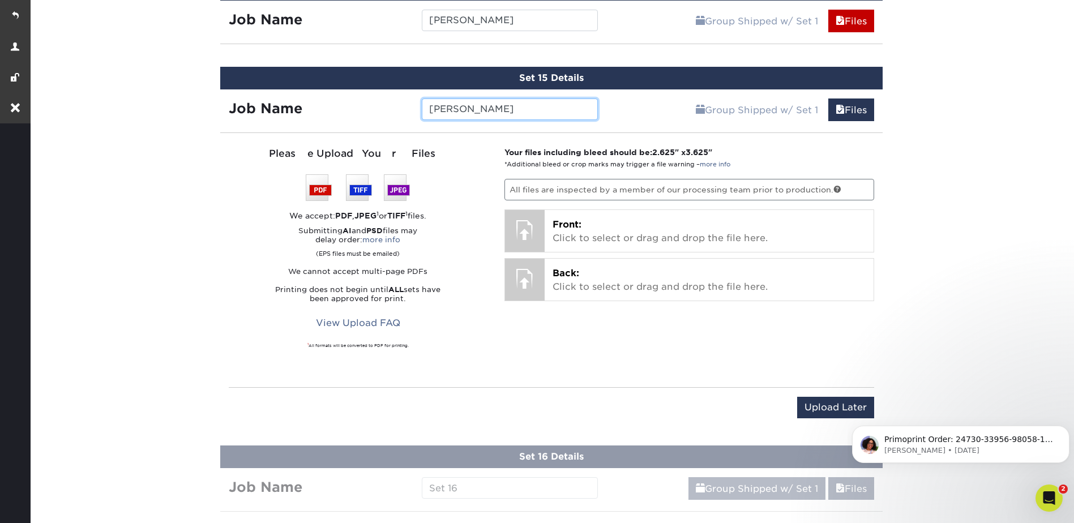
type input "[PERSON_NAME]"
click at [856, 414] on body "Primoprint Order: 24730-33956-98058-16 Good morning Joe, Our Quality Assurance …" at bounding box center [960, 441] width 217 height 70
click at [818, 405] on input "Upload Later" at bounding box center [835, 408] width 77 height 22
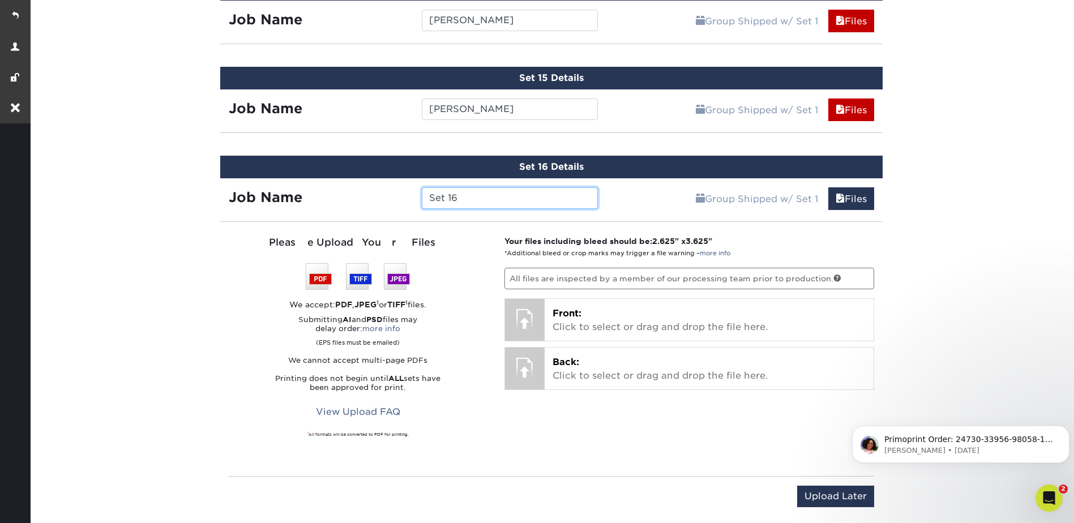
drag, startPoint x: 474, startPoint y: 198, endPoint x: 420, endPoint y: 198, distance: 54.3
click at [418, 198] on div "Set 16" at bounding box center [509, 198] width 193 height 22
type input "Skye"
click at [861, 498] on input "Upload Later" at bounding box center [835, 497] width 77 height 22
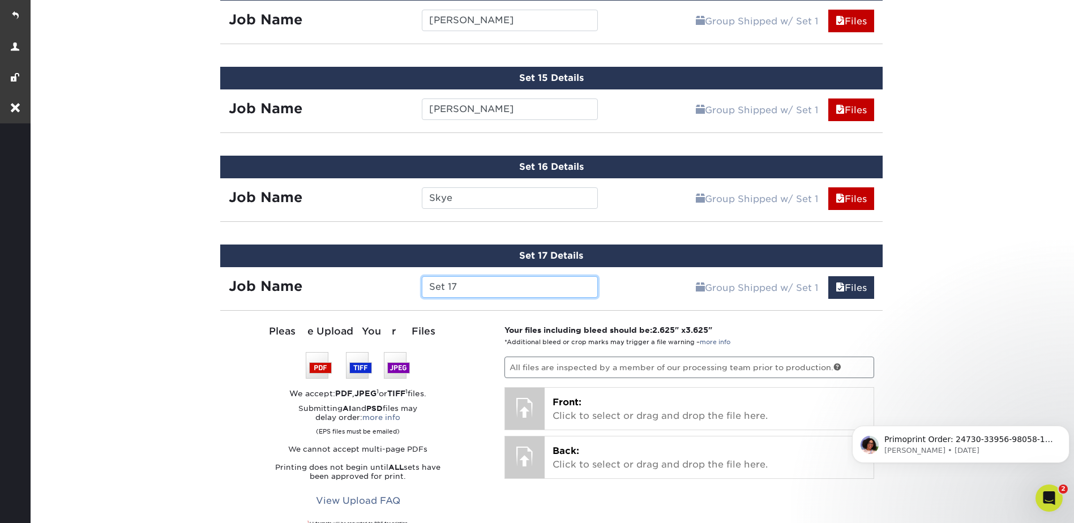
drag, startPoint x: 460, startPoint y: 284, endPoint x: 415, endPoint y: 286, distance: 44.8
click at [415, 286] on div "Set 17" at bounding box center [509, 287] width 193 height 22
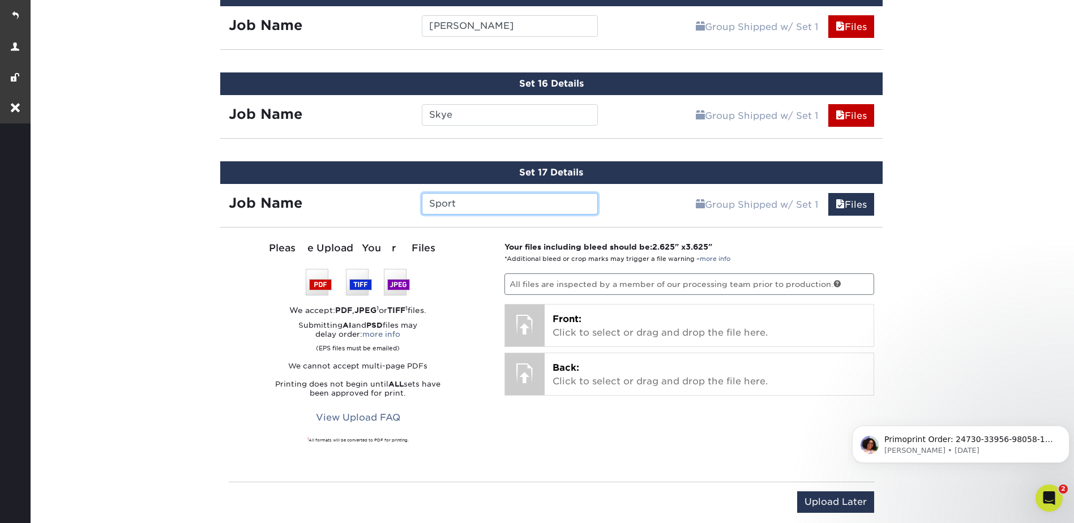
scroll to position [2074, 0]
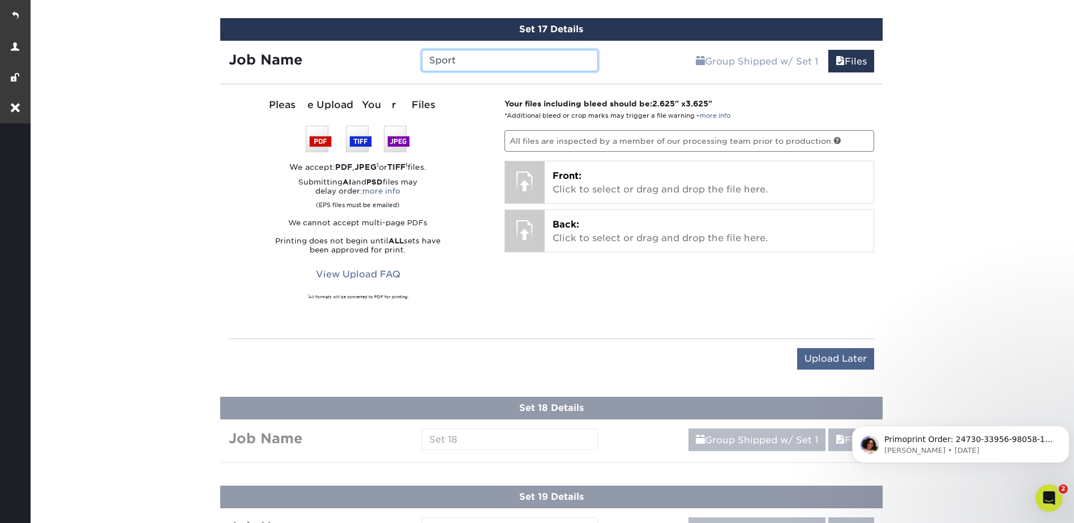
type input "Sport"
click at [820, 359] on input "Upload Later" at bounding box center [835, 359] width 77 height 22
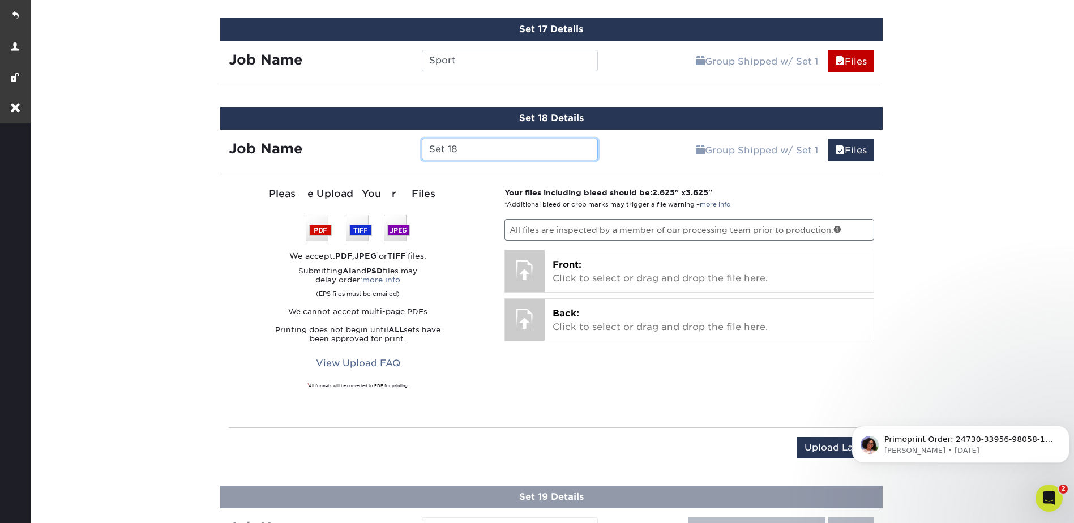
drag, startPoint x: 470, startPoint y: 150, endPoint x: 419, endPoint y: 151, distance: 51.5
click at [419, 151] on div "Set 18" at bounding box center [509, 150] width 193 height 22
type input "Teddy"
click at [834, 446] on input "Upload Later" at bounding box center [835, 448] width 77 height 22
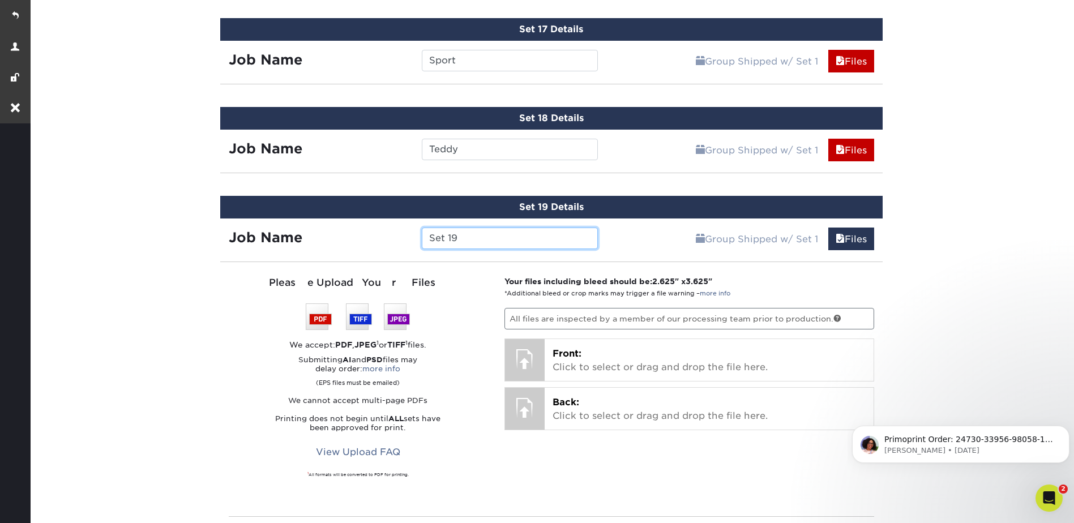
drag, startPoint x: 460, startPoint y: 240, endPoint x: 406, endPoint y: 240, distance: 54.3
click at [406, 240] on div "Job Name Set 19" at bounding box center [413, 239] width 387 height 22
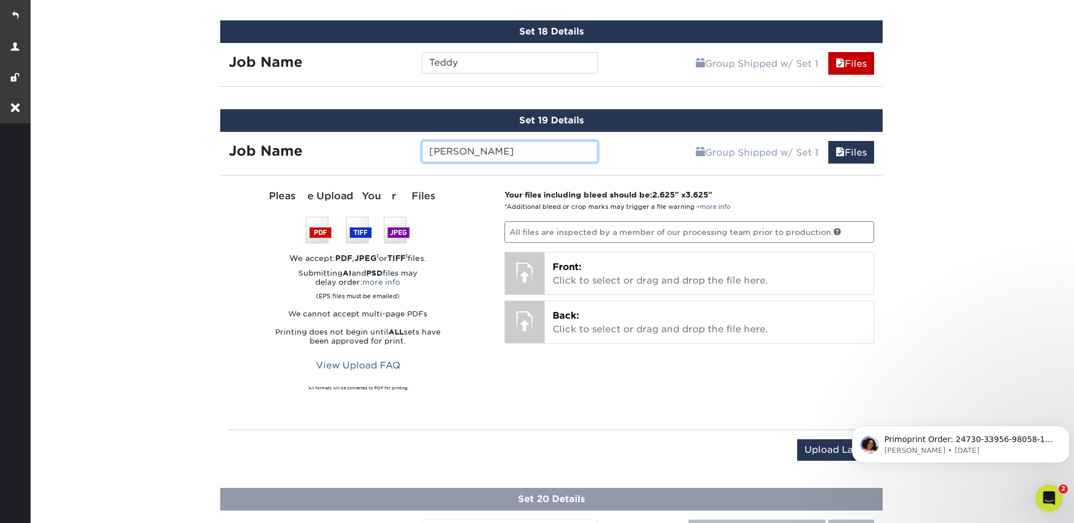
scroll to position [2244, 0]
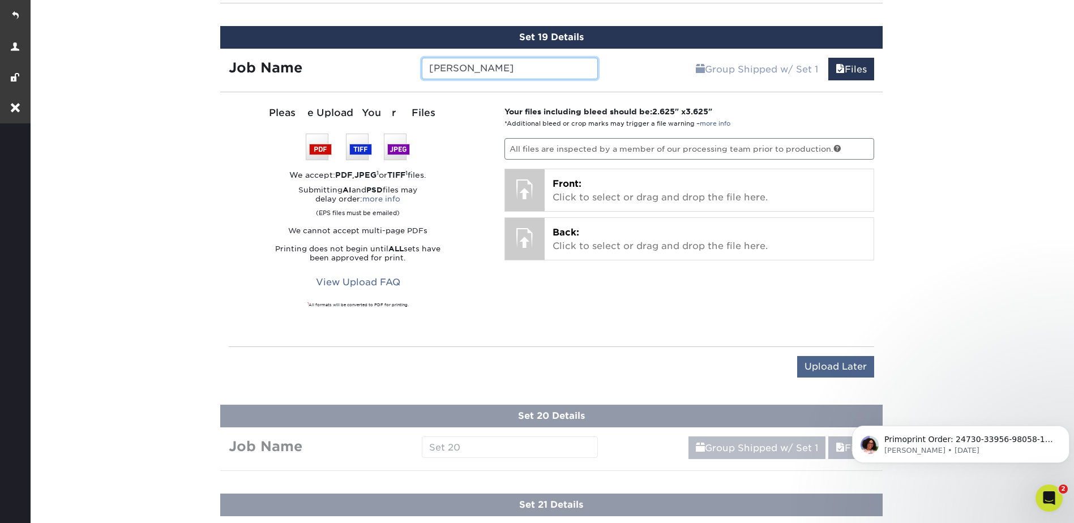
type input "[PERSON_NAME]"
click at [823, 365] on input "Upload Later" at bounding box center [835, 367] width 77 height 22
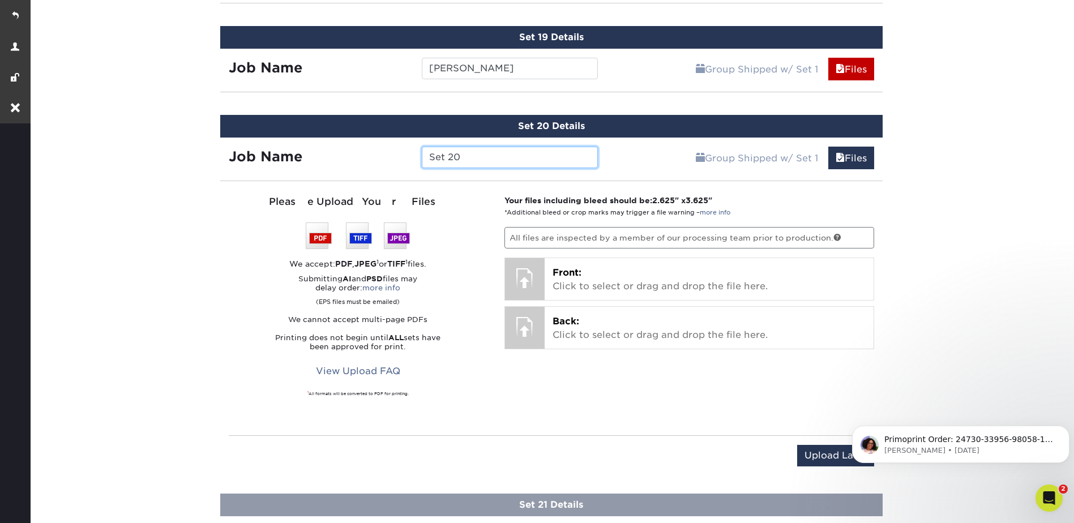
drag, startPoint x: 465, startPoint y: 159, endPoint x: 412, endPoint y: 155, distance: 53.3
click at [412, 160] on div "Job Name Set 20" at bounding box center [413, 158] width 387 height 22
type input "[GEOGRAPHIC_DATA]"
click at [825, 449] on input "Upload Later" at bounding box center [835, 456] width 77 height 22
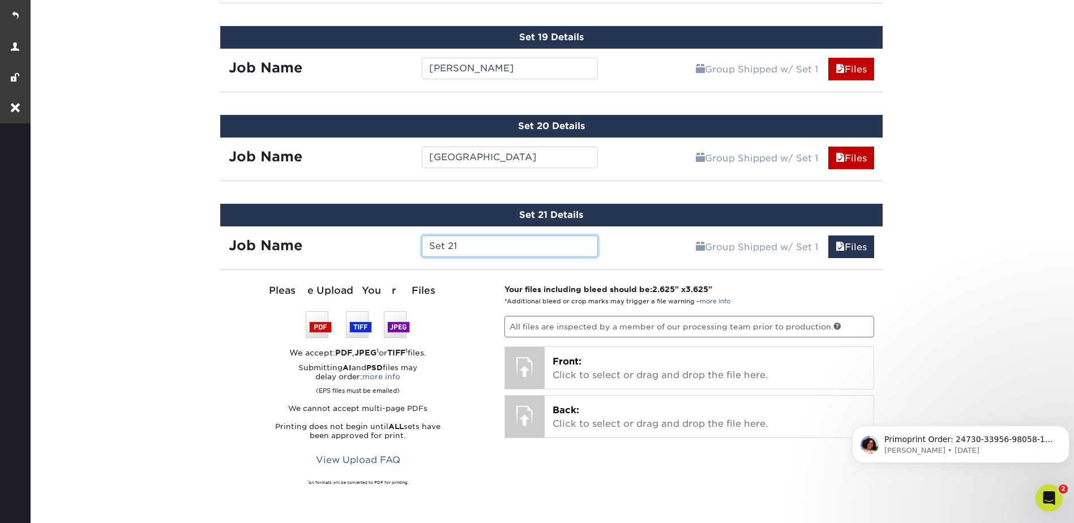
drag, startPoint x: 477, startPoint y: 249, endPoint x: 404, endPoint y: 248, distance: 72.5
click at [404, 248] on div "Job Name Set 21" at bounding box center [413, 246] width 387 height 22
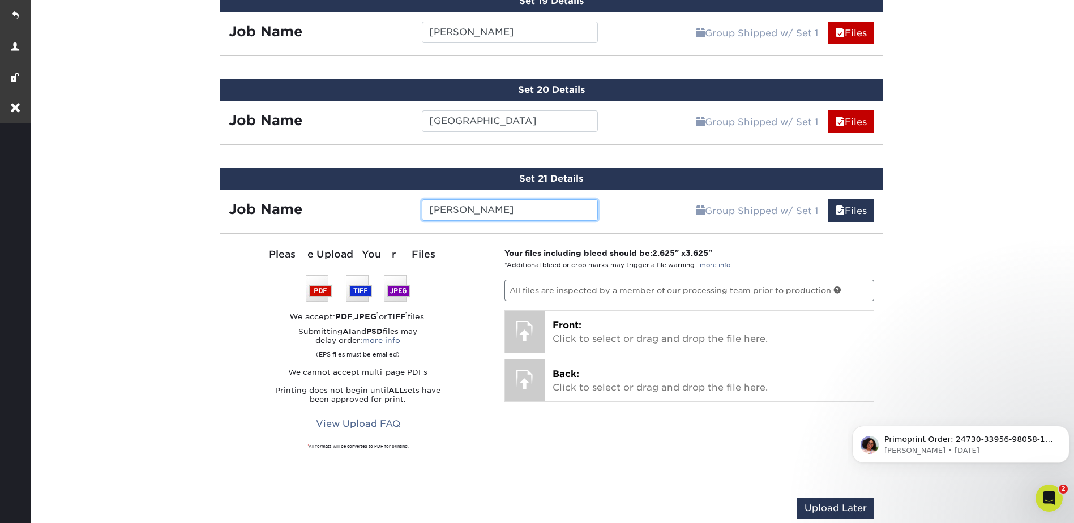
scroll to position [2357, 0]
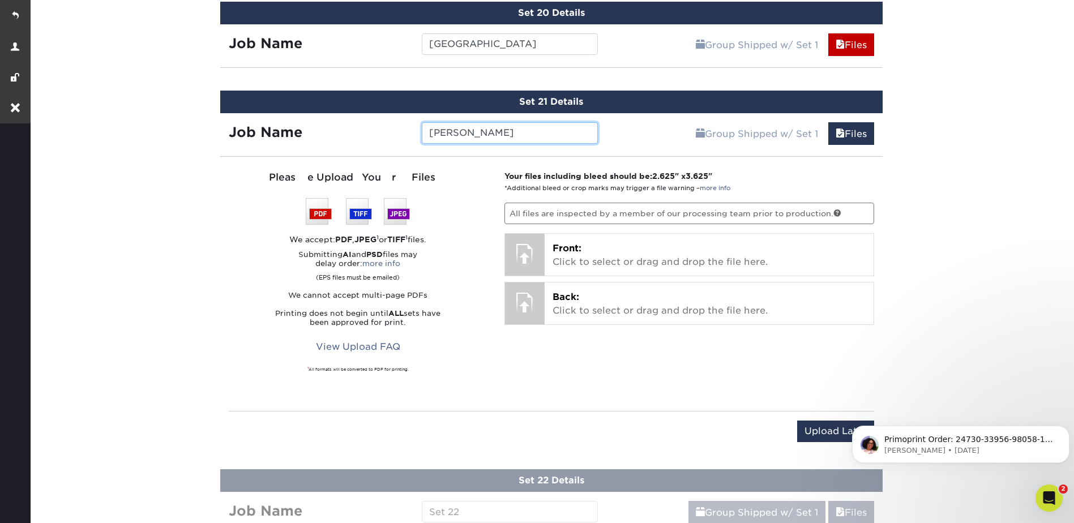
type input "[PERSON_NAME]"
click at [843, 438] on input "Upload Later" at bounding box center [835, 432] width 77 height 22
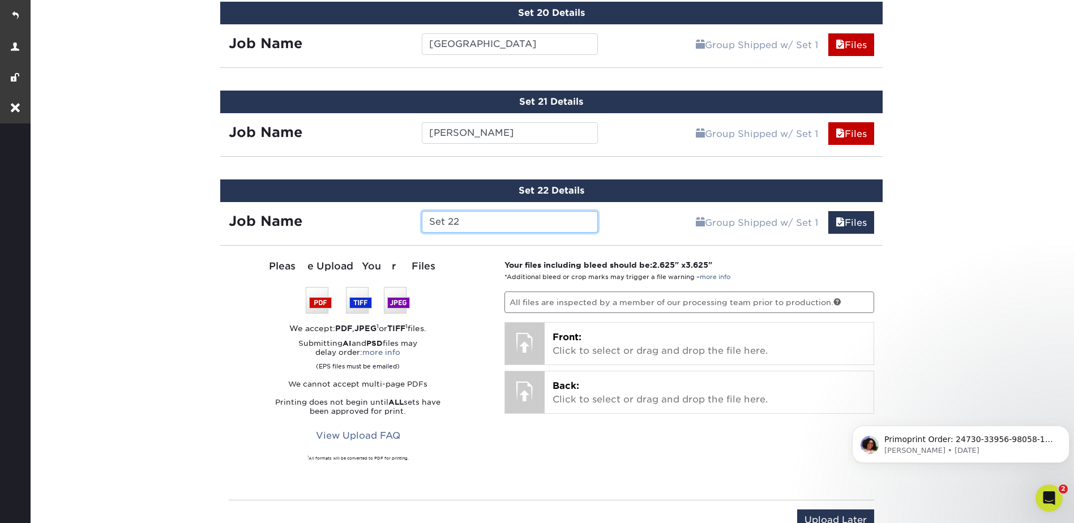
drag, startPoint x: 459, startPoint y: 221, endPoint x: 412, endPoint y: 219, distance: 47.0
click at [412, 219] on div "Job Name Set 22" at bounding box center [413, 222] width 387 height 22
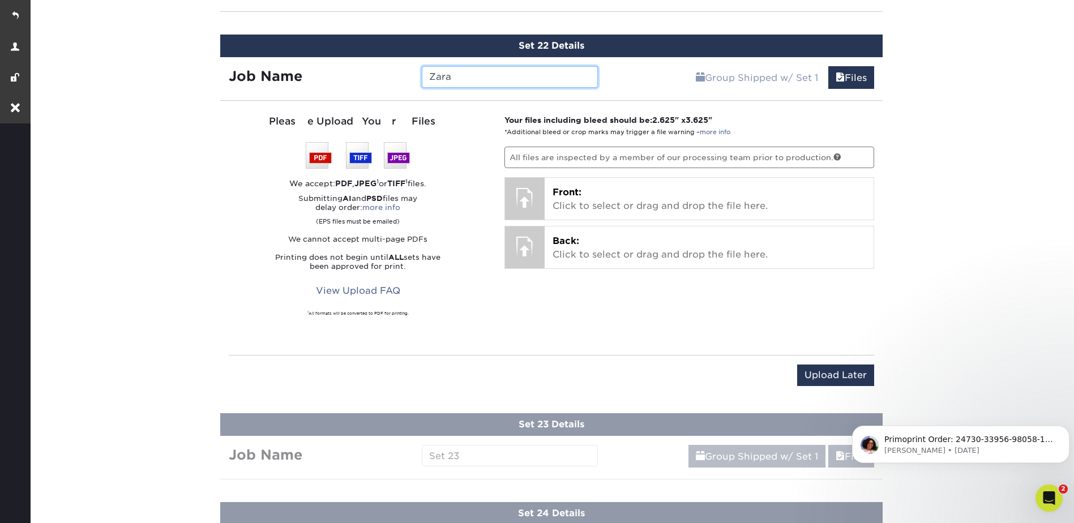
scroll to position [2640, 0]
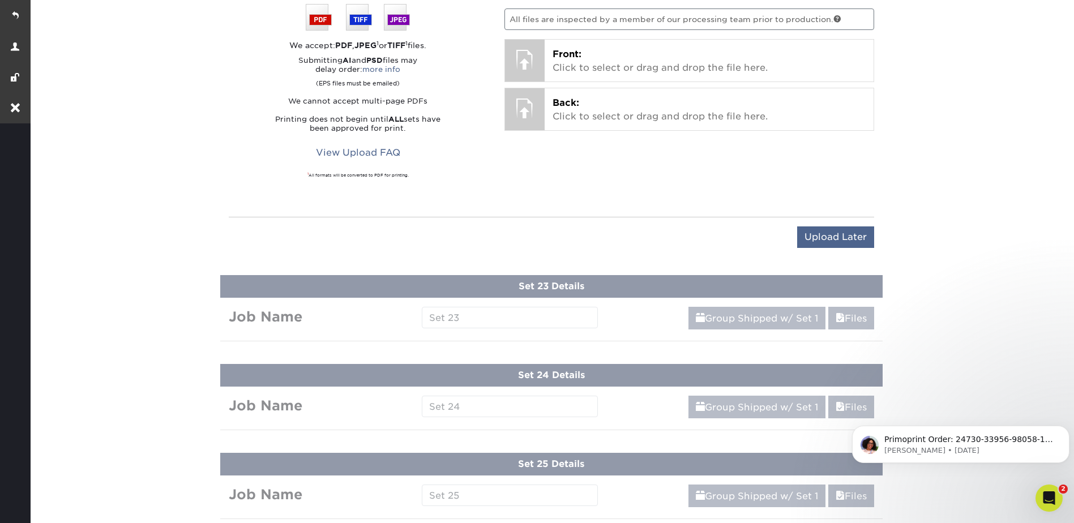
type input "Zara"
click at [845, 235] on input "Upload Later" at bounding box center [835, 237] width 77 height 22
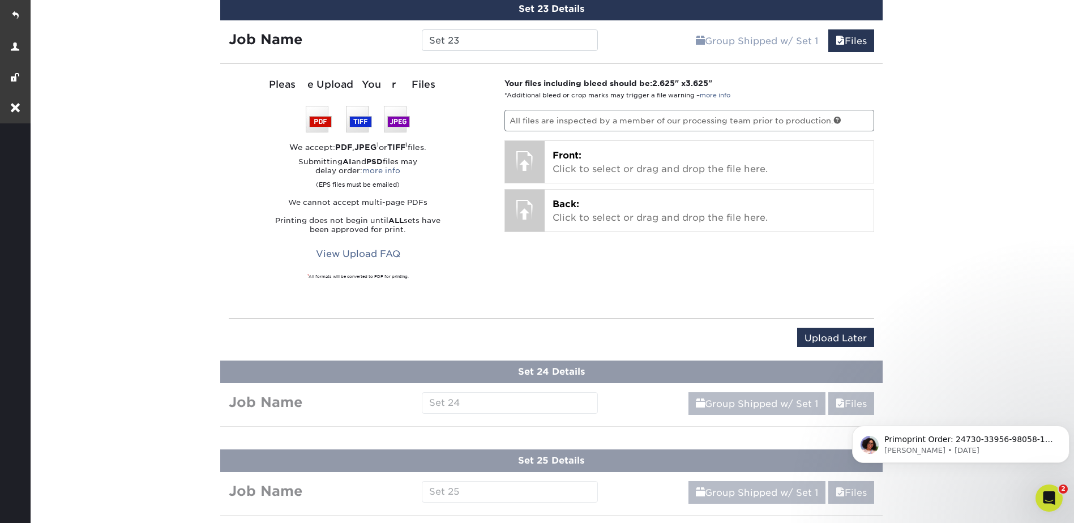
scroll to position [2638, 0]
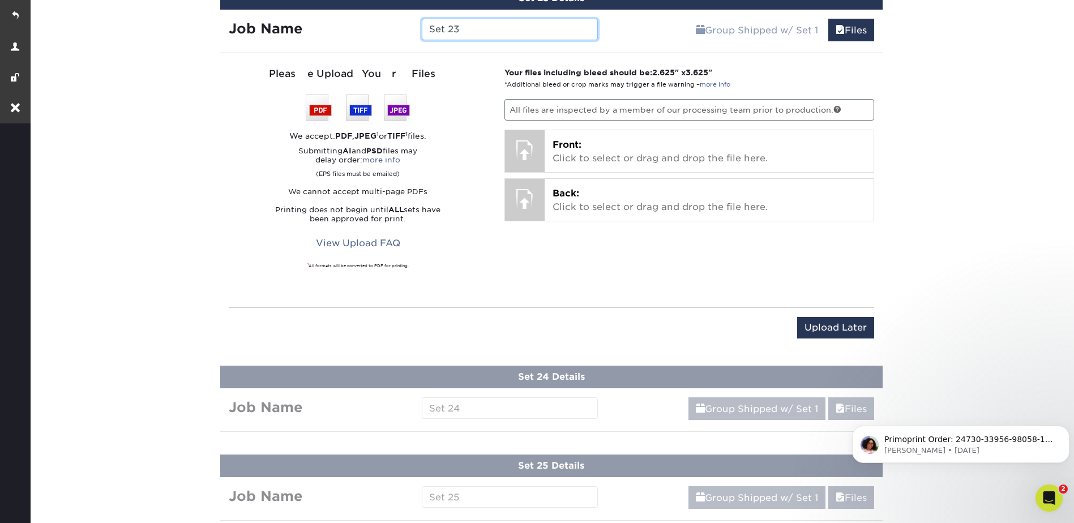
drag, startPoint x: 425, startPoint y: 35, endPoint x: 416, endPoint y: 36, distance: 9.1
click at [416, 36] on div "Set 23" at bounding box center [509, 30] width 193 height 22
type input "[PERSON_NAME]"
click at [851, 331] on input "Upload Later" at bounding box center [835, 328] width 77 height 22
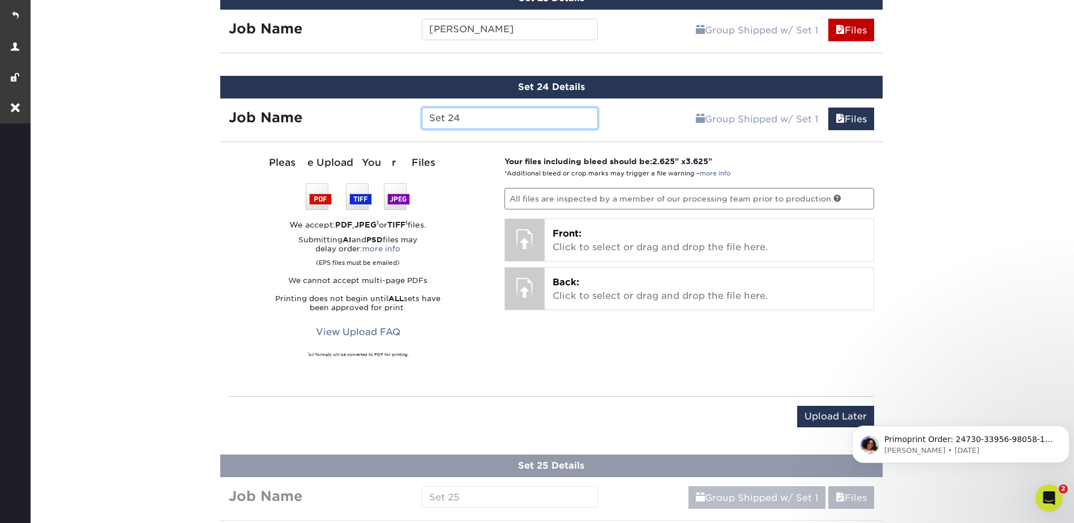
drag, startPoint x: 472, startPoint y: 114, endPoint x: 422, endPoint y: 115, distance: 49.3
click at [422, 115] on input "Set 24" at bounding box center [510, 119] width 176 height 22
type input "[PERSON_NAME]"
click at [832, 416] on input "Upload Later" at bounding box center [835, 417] width 77 height 22
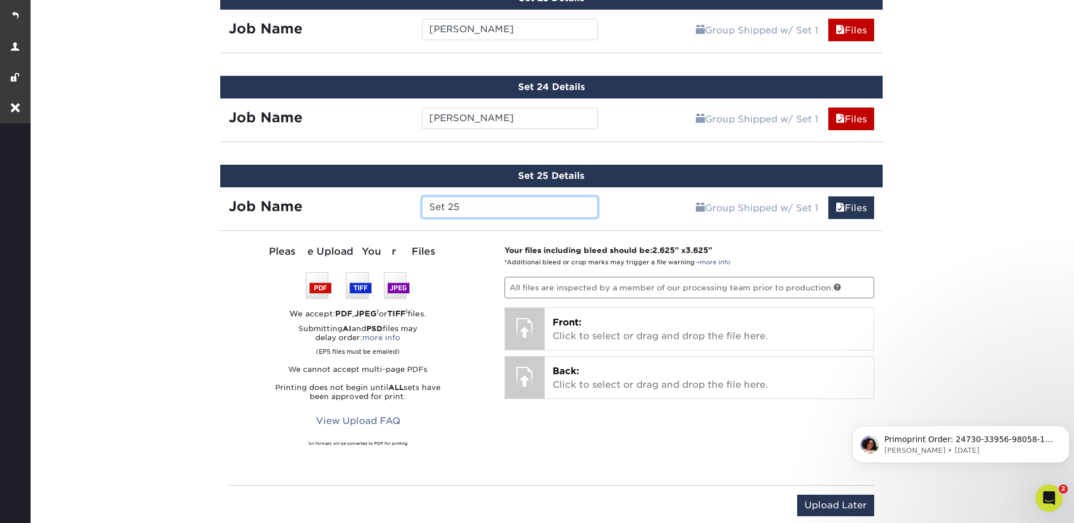
drag, startPoint x: 477, startPoint y: 208, endPoint x: 421, endPoint y: 211, distance: 56.1
click at [422, 211] on input "Set 25" at bounding box center [510, 207] width 176 height 22
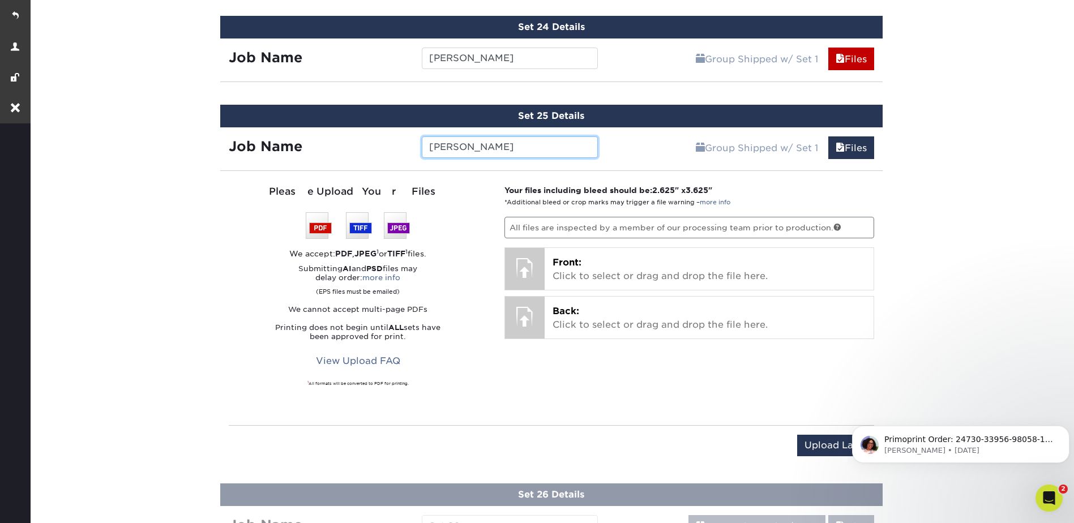
scroll to position [2752, 0]
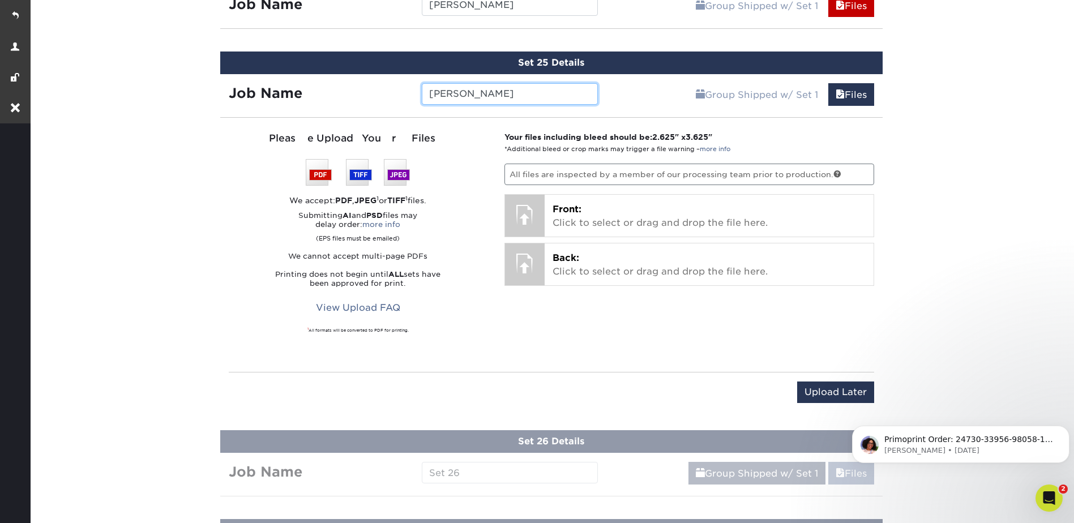
type input "[PERSON_NAME]"
click at [829, 387] on input "Upload Later" at bounding box center [835, 393] width 77 height 22
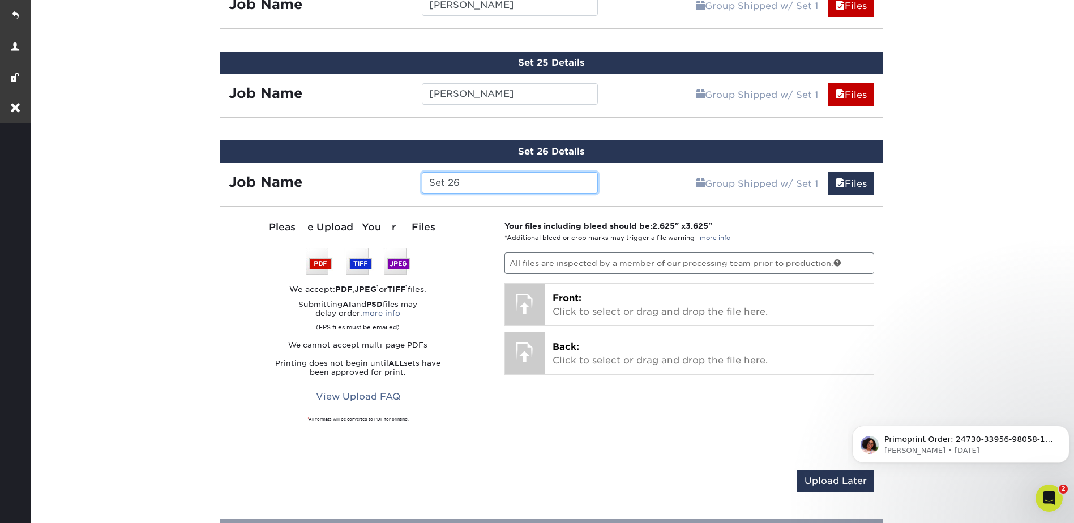
drag, startPoint x: 459, startPoint y: 180, endPoint x: 423, endPoint y: 180, distance: 35.7
click at [423, 180] on input "Set 26" at bounding box center [510, 183] width 176 height 22
type input "[PERSON_NAME]"
click at [814, 486] on input "Upload Later" at bounding box center [835, 481] width 77 height 22
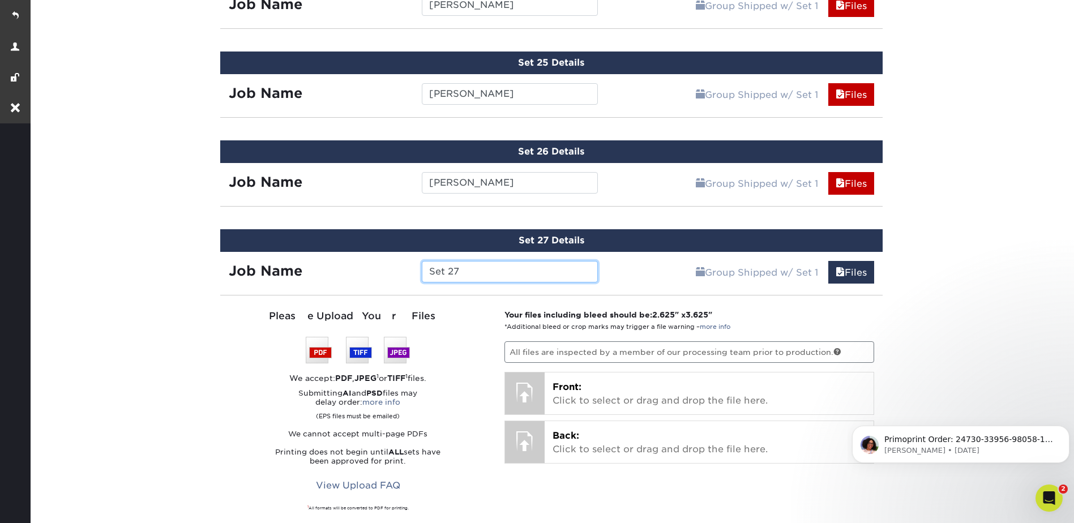
drag, startPoint x: 469, startPoint y: 274, endPoint x: 419, endPoint y: 269, distance: 50.6
click at [419, 269] on div "Set 27" at bounding box center [509, 272] width 193 height 22
click at [477, 272] on input "Set 27" at bounding box center [510, 272] width 176 height 22
drag, startPoint x: 476, startPoint y: 272, endPoint x: 423, endPoint y: 272, distance: 53.2
click at [423, 272] on input "Set 27" at bounding box center [510, 272] width 176 height 22
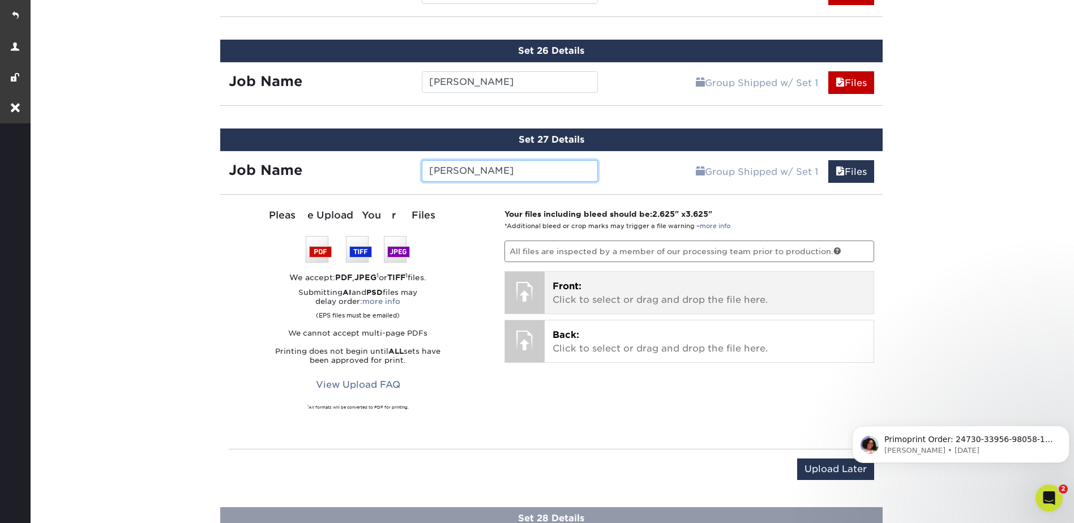
scroll to position [2921, 0]
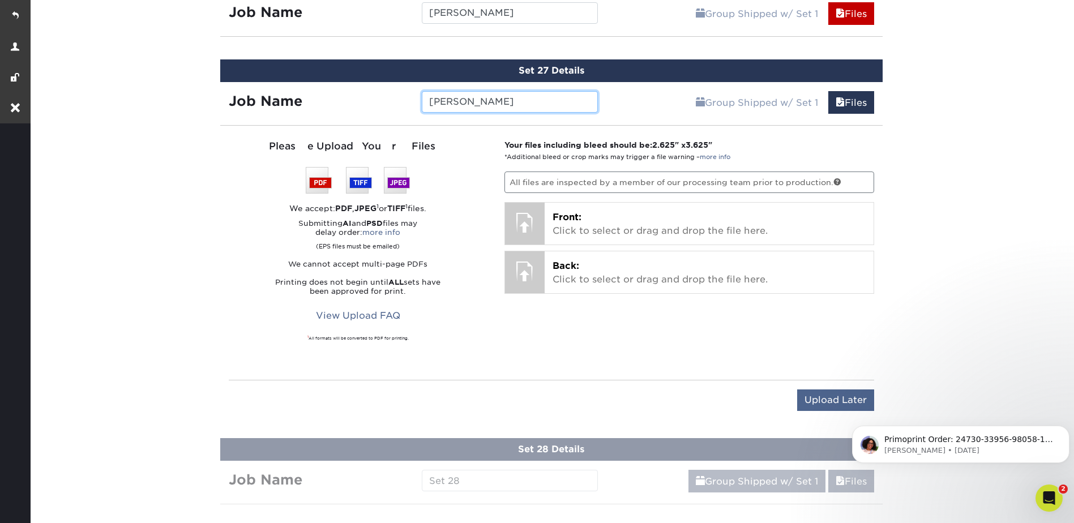
type input "[PERSON_NAME]"
click at [856, 397] on input "Upload Later" at bounding box center [835, 400] width 77 height 22
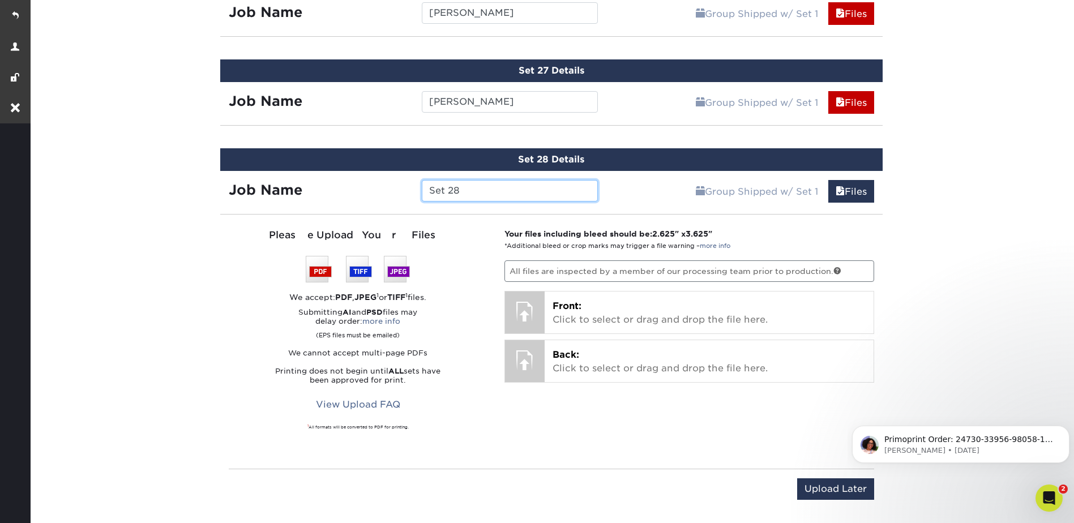
drag, startPoint x: 465, startPoint y: 197, endPoint x: 422, endPoint y: 194, distance: 43.2
click at [422, 194] on input "Set 28" at bounding box center [510, 191] width 176 height 22
type input "Highway"
click at [859, 491] on input "Upload Later" at bounding box center [835, 489] width 77 height 22
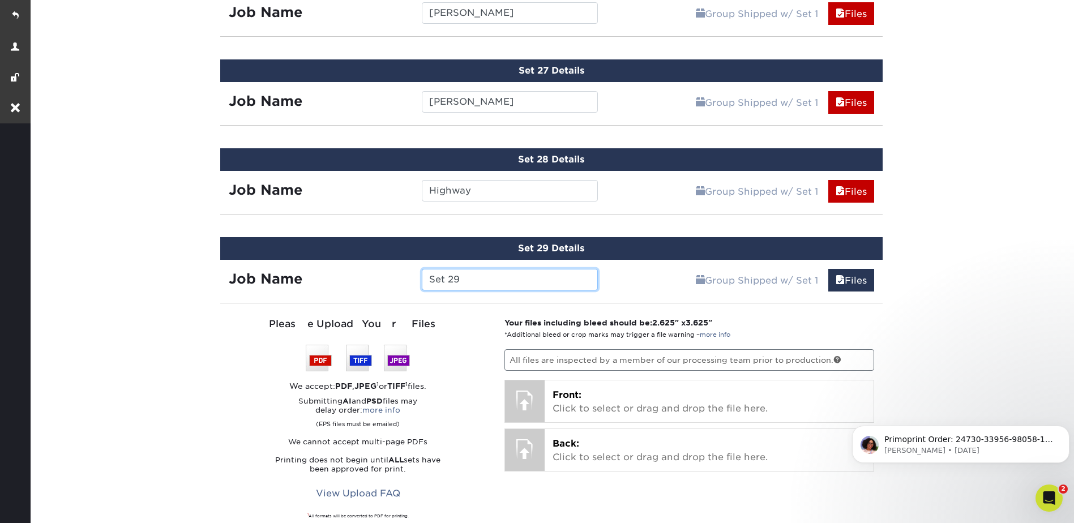
drag, startPoint x: 459, startPoint y: 279, endPoint x: 421, endPoint y: 281, distance: 37.5
click at [422, 281] on input "Set 29" at bounding box center [510, 280] width 176 height 22
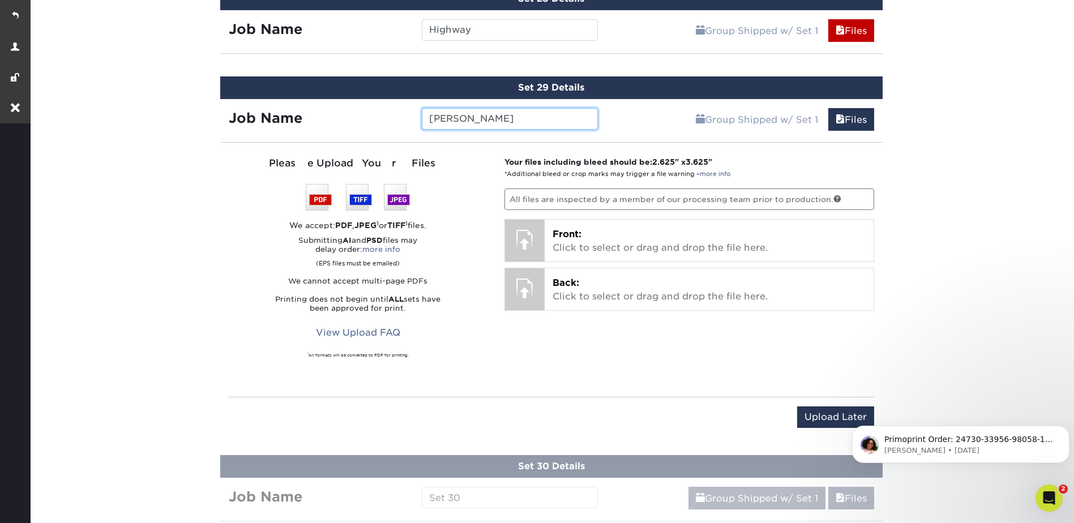
scroll to position [3148, 0]
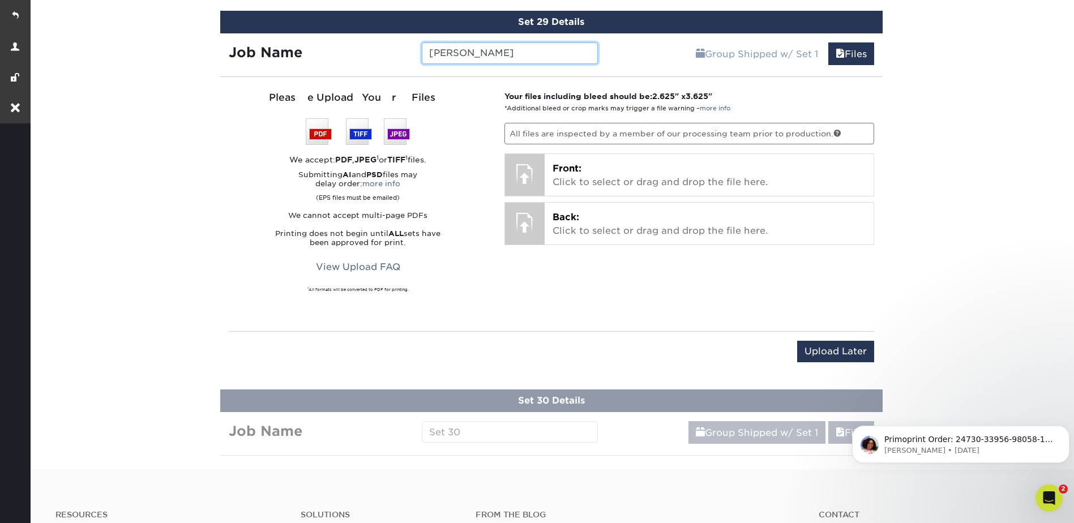
type input "[PERSON_NAME]"
click at [826, 346] on input "Upload Later" at bounding box center [835, 352] width 77 height 22
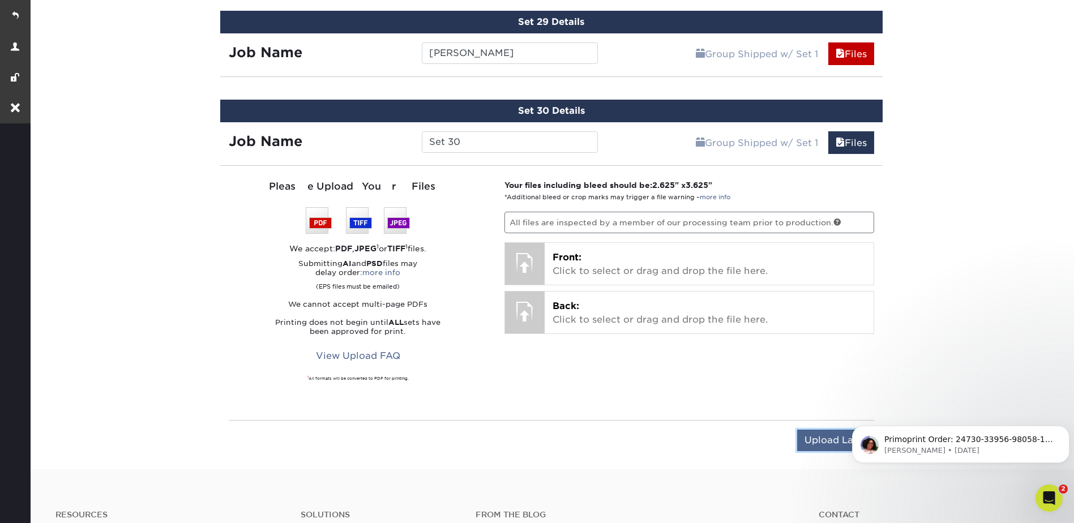
click at [836, 439] on input "Upload Later" at bounding box center [835, 441] width 77 height 22
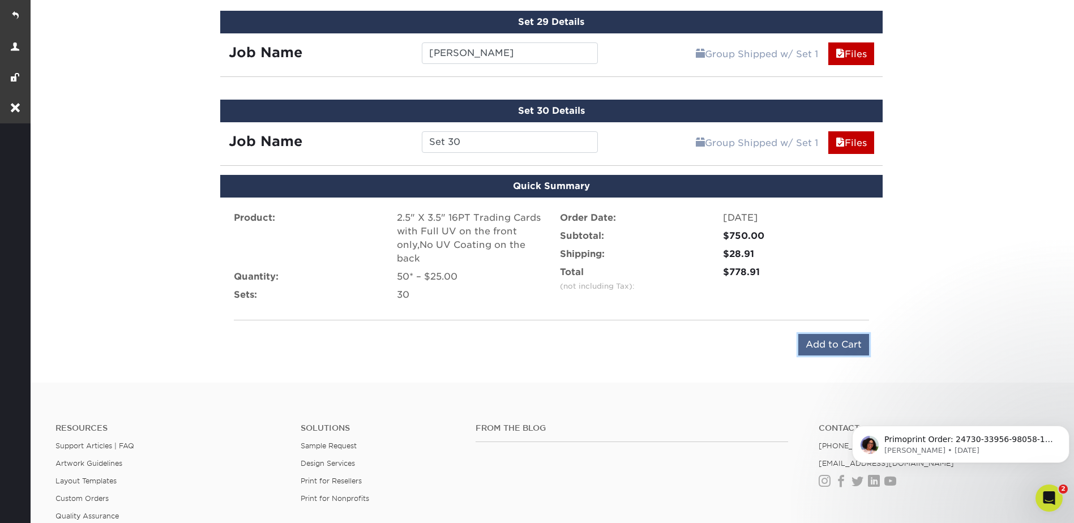
click at [854, 338] on input "Add to Cart" at bounding box center [833, 345] width 71 height 22
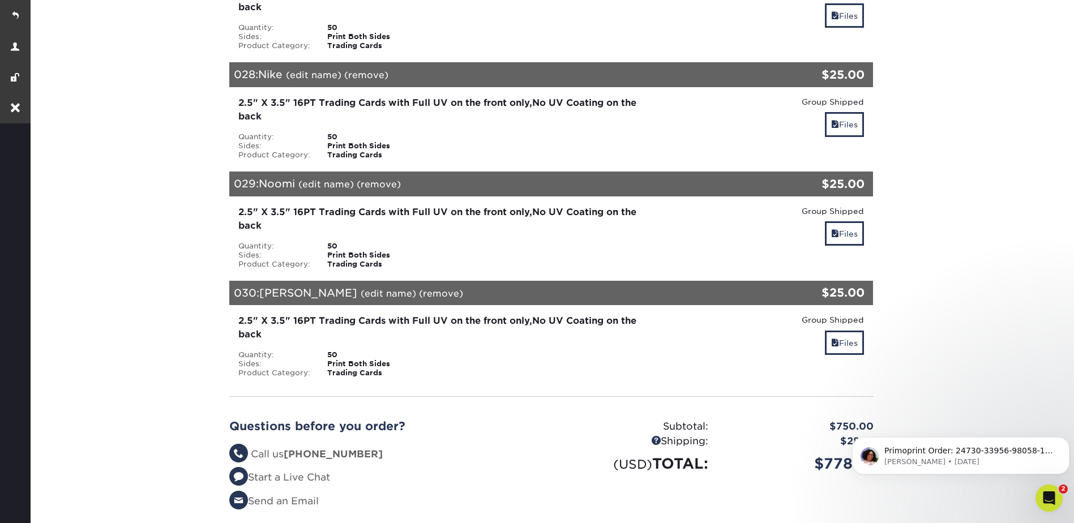
scroll to position [3134, 0]
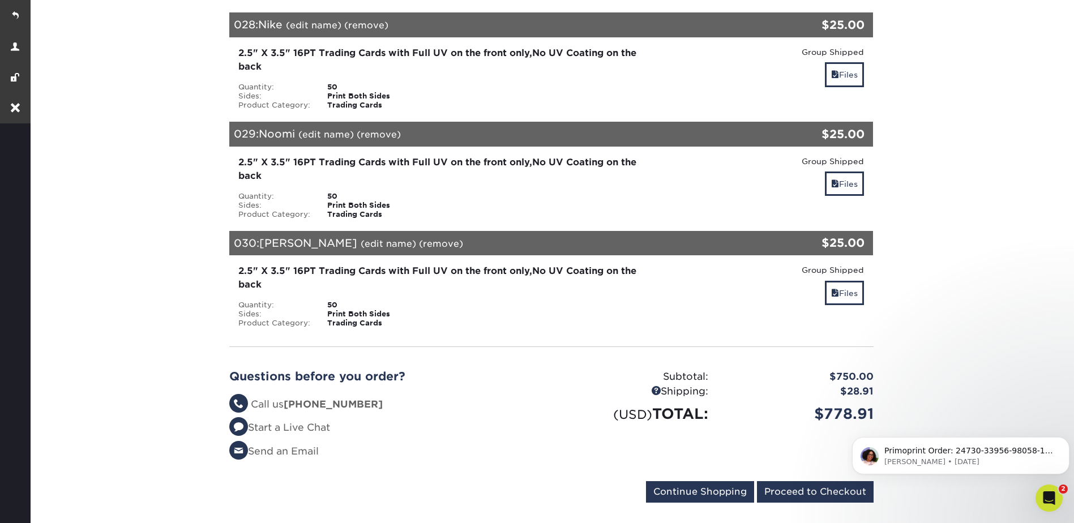
click at [375, 236] on div "030: Ozzie (edit name) (remove) Are you sure you want to remove this product ? …" at bounding box center [497, 243] width 537 height 25
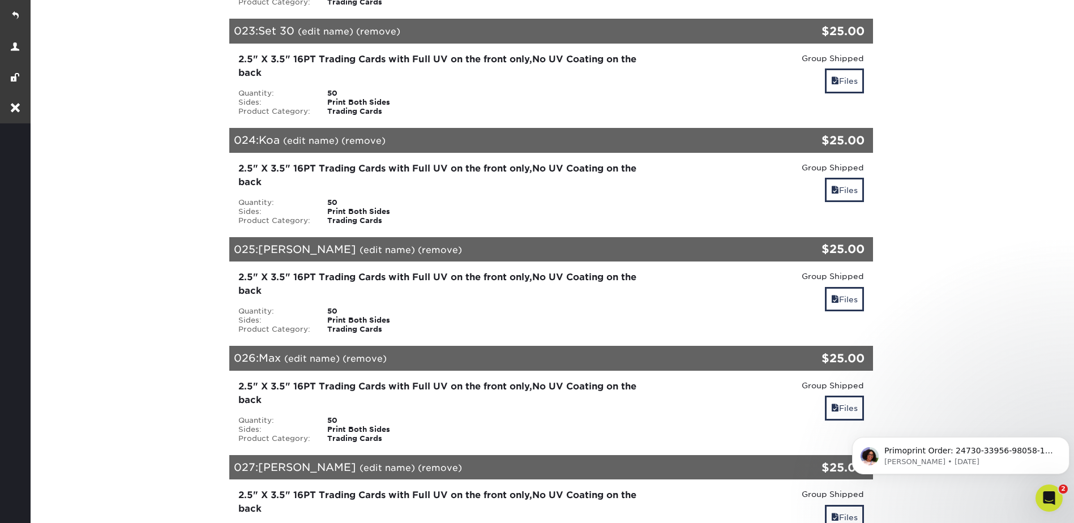
scroll to position [2398, 0]
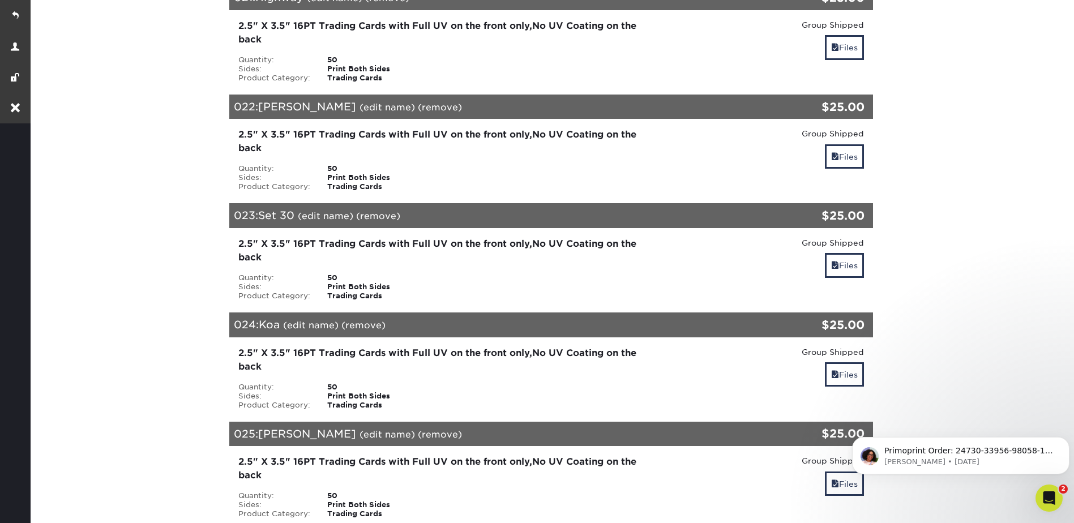
click at [376, 217] on link "(remove)" at bounding box center [378, 216] width 44 height 11
click at [589, 216] on link "Yes" at bounding box center [588, 216] width 16 height 11
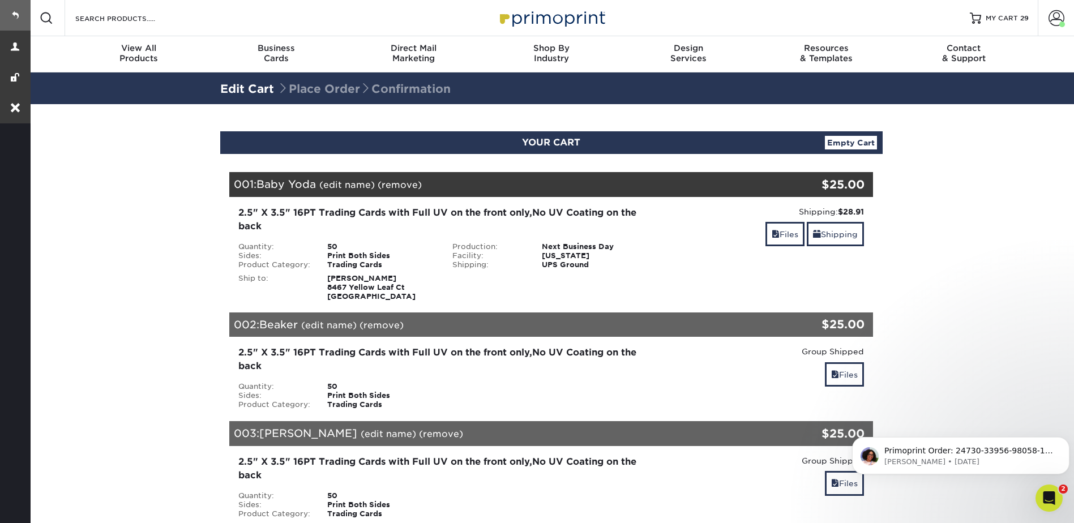
click at [11, 11] on link at bounding box center [15, 15] width 31 height 31
